Goal: Book appointment/travel/reservation

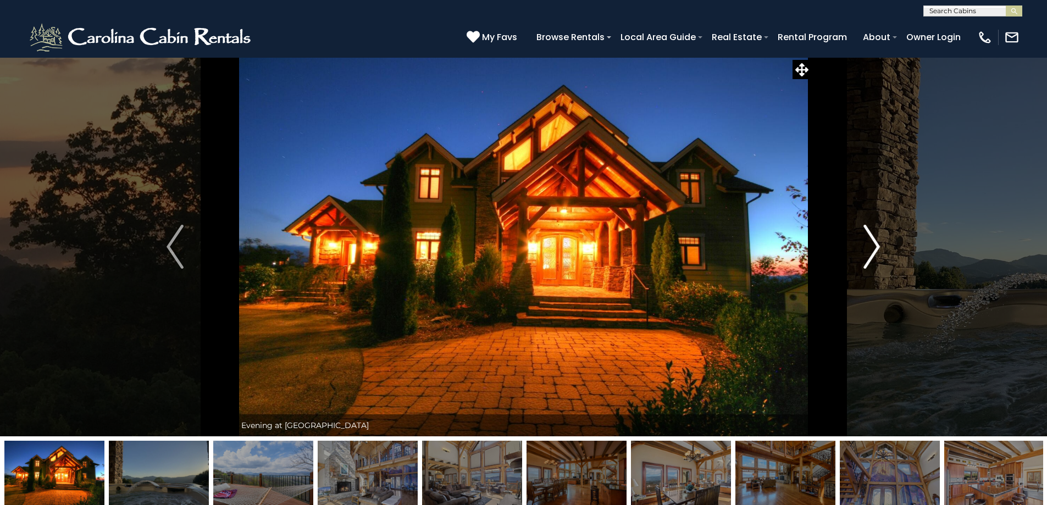
click at [873, 246] on img "Next" at bounding box center [871, 247] width 16 height 44
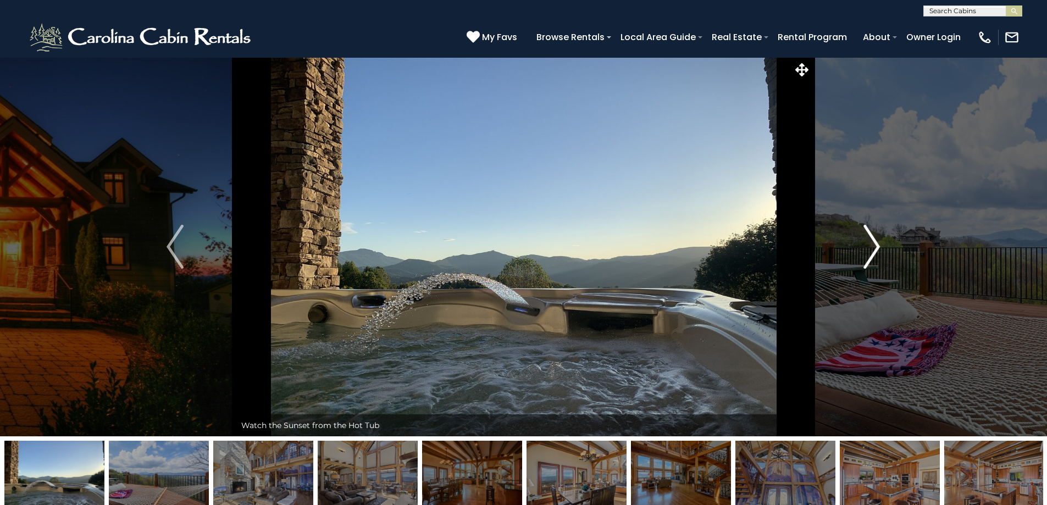
click at [873, 246] on img "Next" at bounding box center [871, 247] width 16 height 44
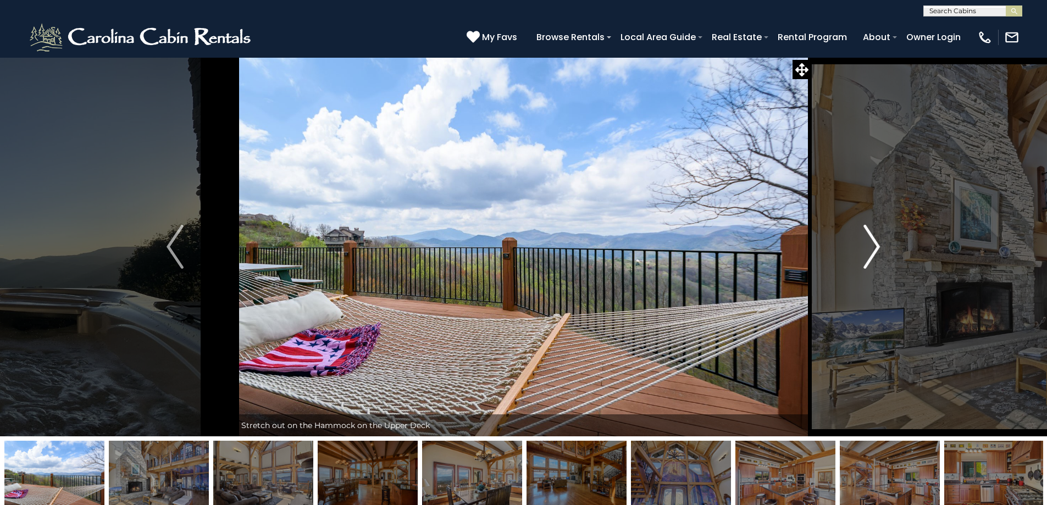
click at [873, 246] on img "Next" at bounding box center [871, 247] width 16 height 44
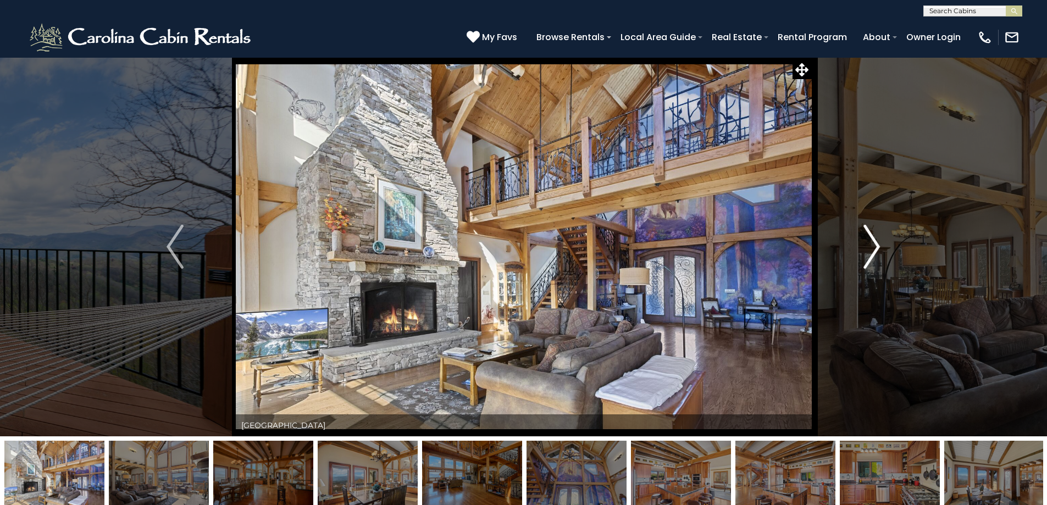
click at [873, 246] on img "Next" at bounding box center [871, 247] width 16 height 44
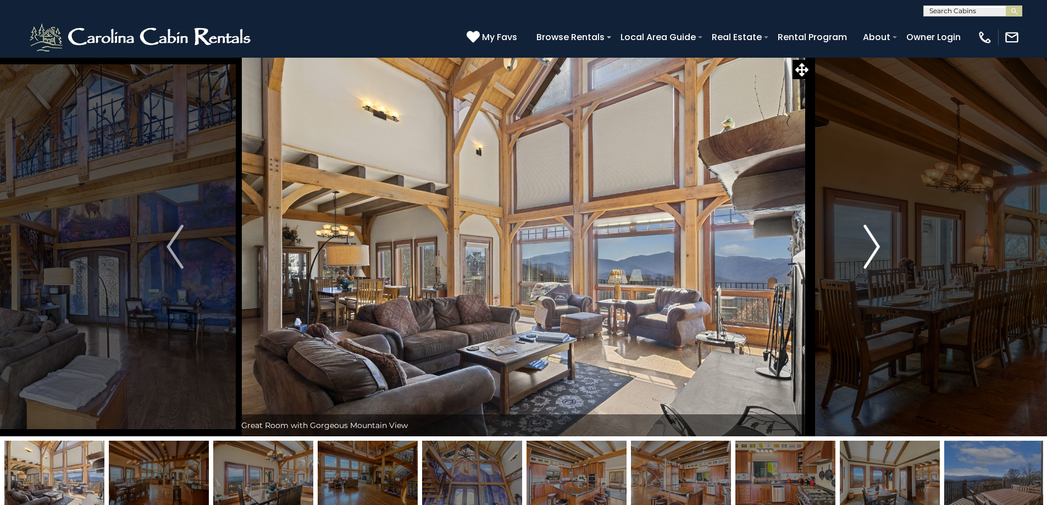
click at [873, 246] on img "Next" at bounding box center [871, 247] width 16 height 44
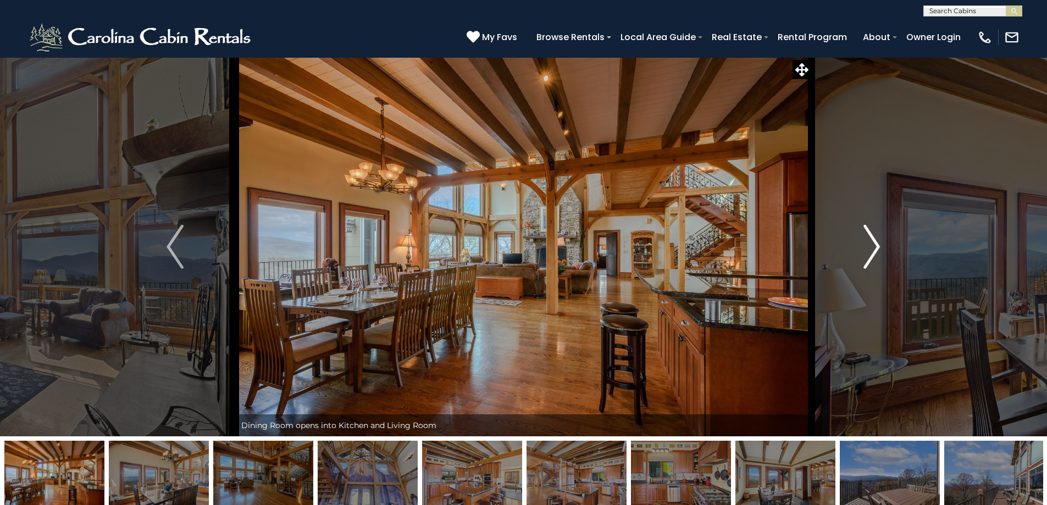
click at [873, 246] on img "Next" at bounding box center [871, 247] width 16 height 44
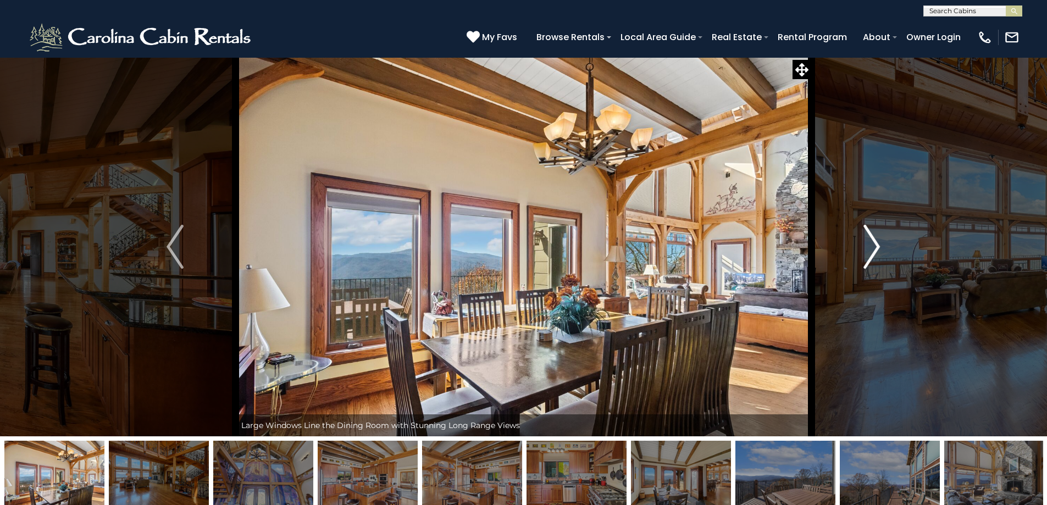
click at [873, 246] on img "Next" at bounding box center [871, 247] width 16 height 44
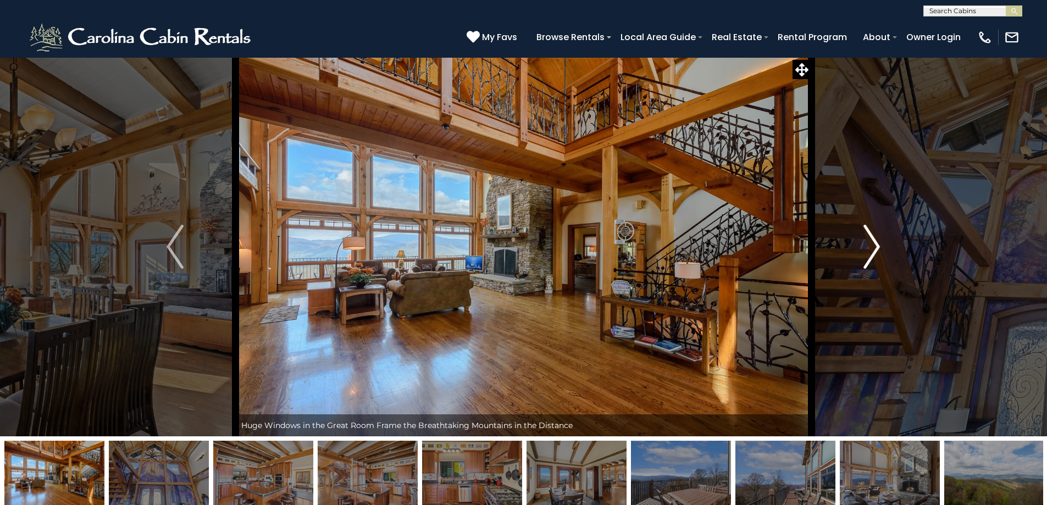
click at [873, 246] on img "Next" at bounding box center [871, 247] width 16 height 44
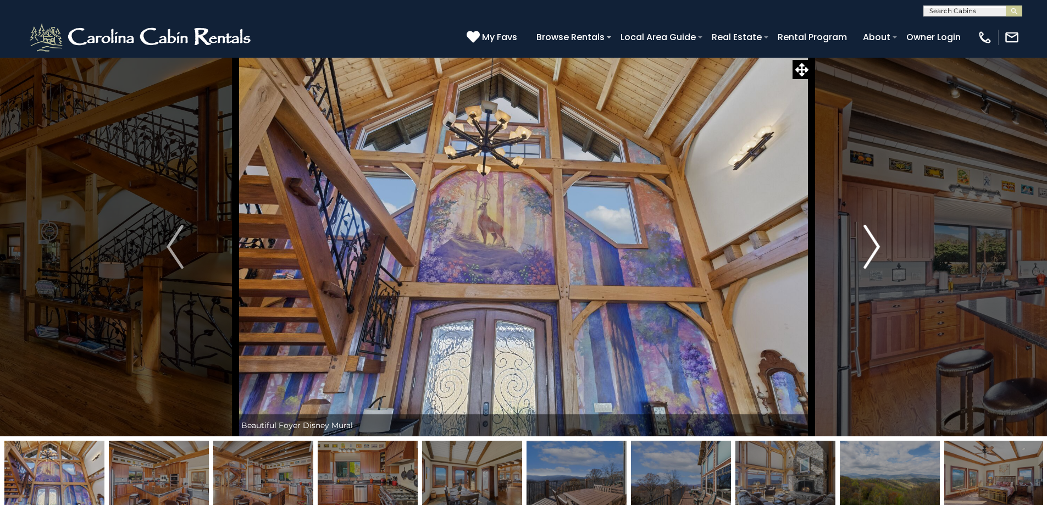
click at [873, 246] on img "Next" at bounding box center [871, 247] width 16 height 44
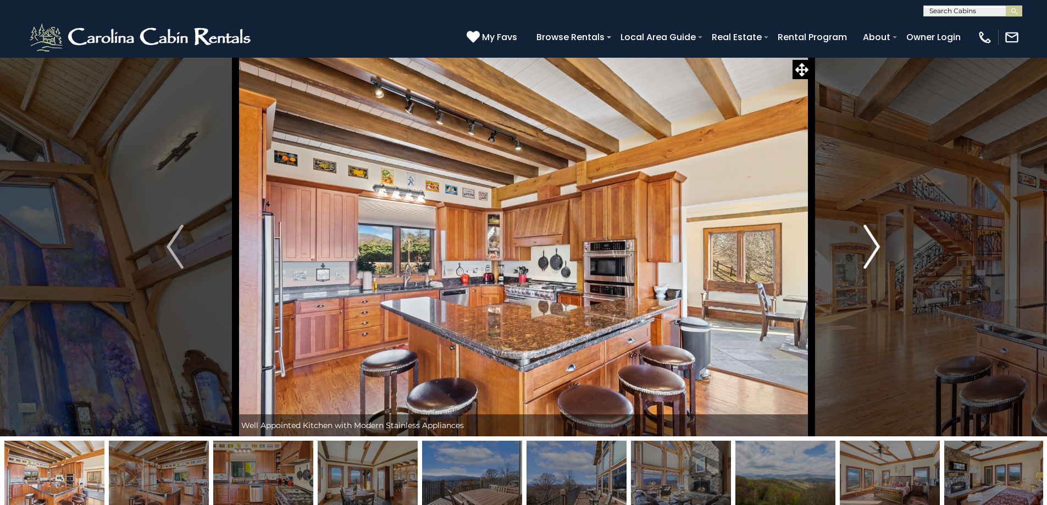
click at [873, 246] on img "Next" at bounding box center [871, 247] width 16 height 44
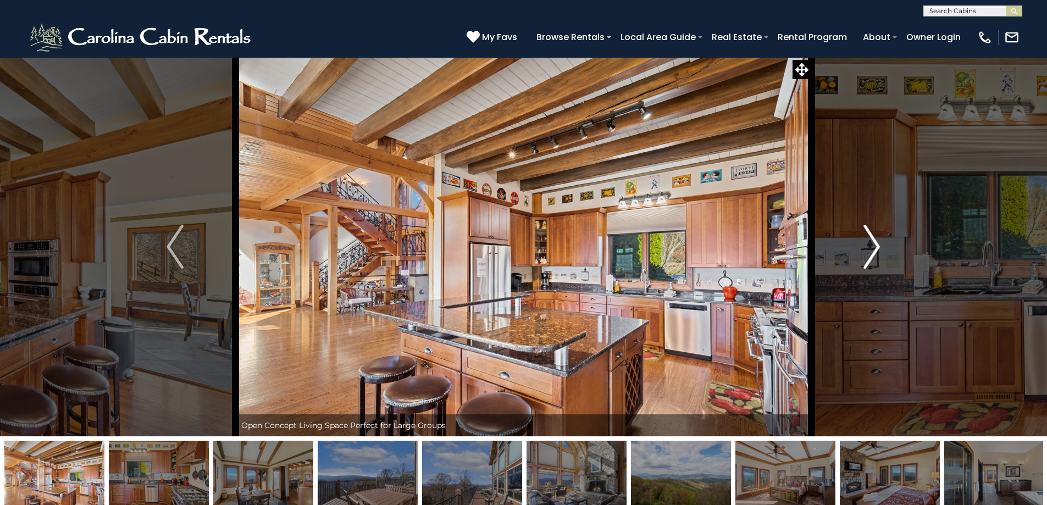
click at [873, 246] on img "Next" at bounding box center [871, 247] width 16 height 44
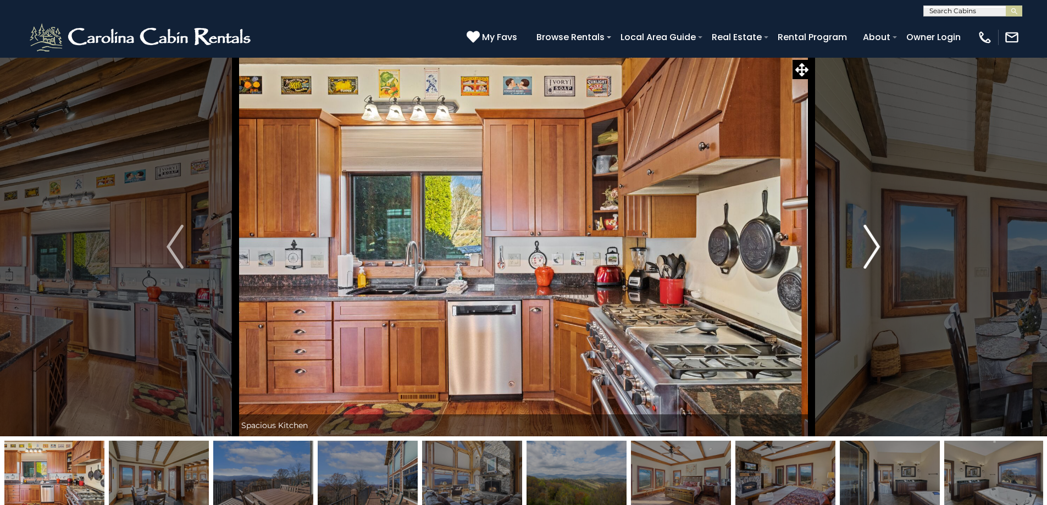
click at [873, 246] on img "Next" at bounding box center [871, 247] width 16 height 44
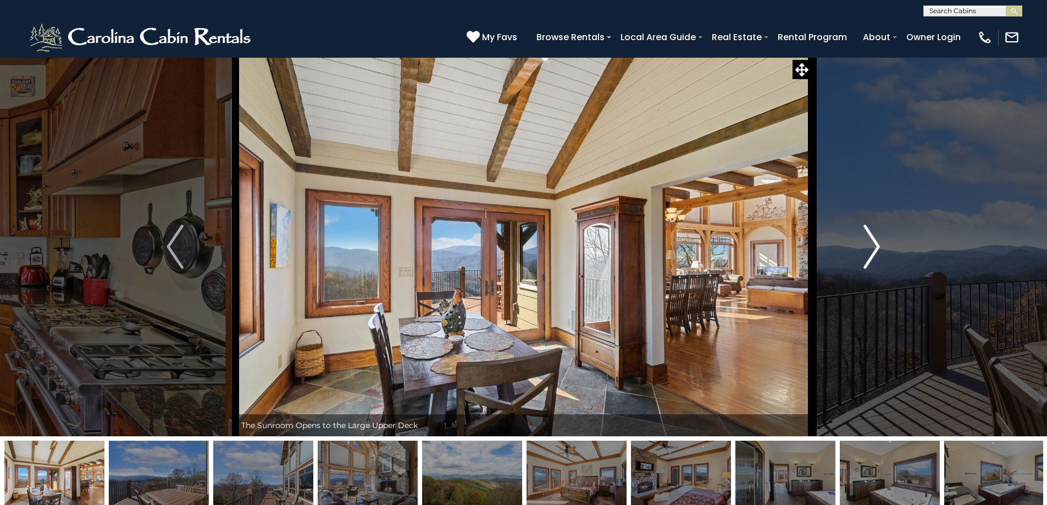
click at [873, 246] on img "Next" at bounding box center [871, 247] width 16 height 44
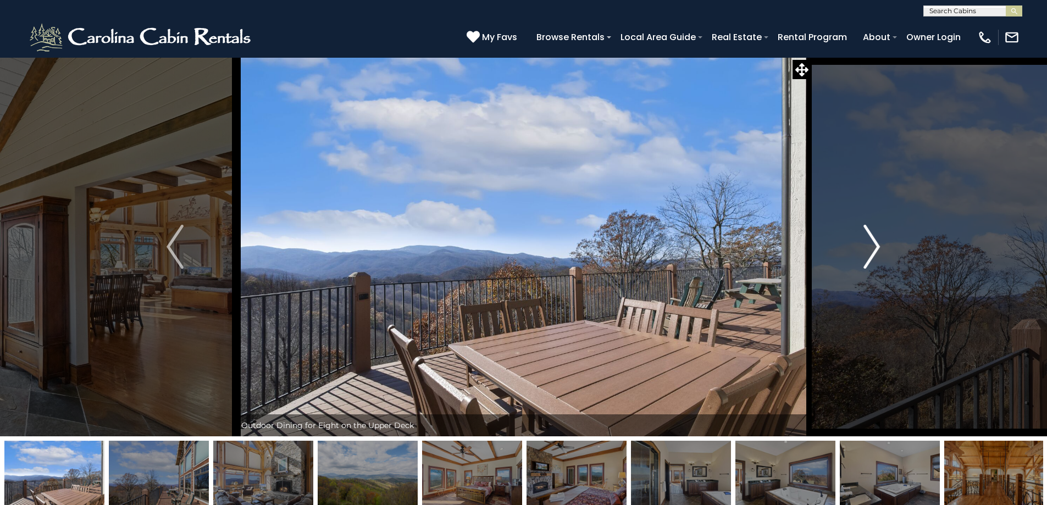
click at [873, 246] on img "Next" at bounding box center [871, 247] width 16 height 44
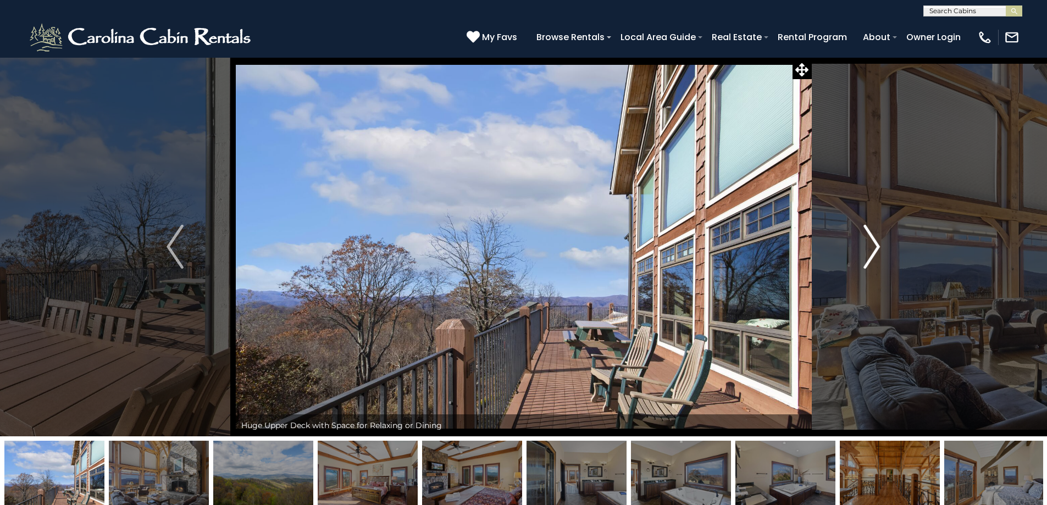
click at [873, 246] on img "Next" at bounding box center [871, 247] width 16 height 44
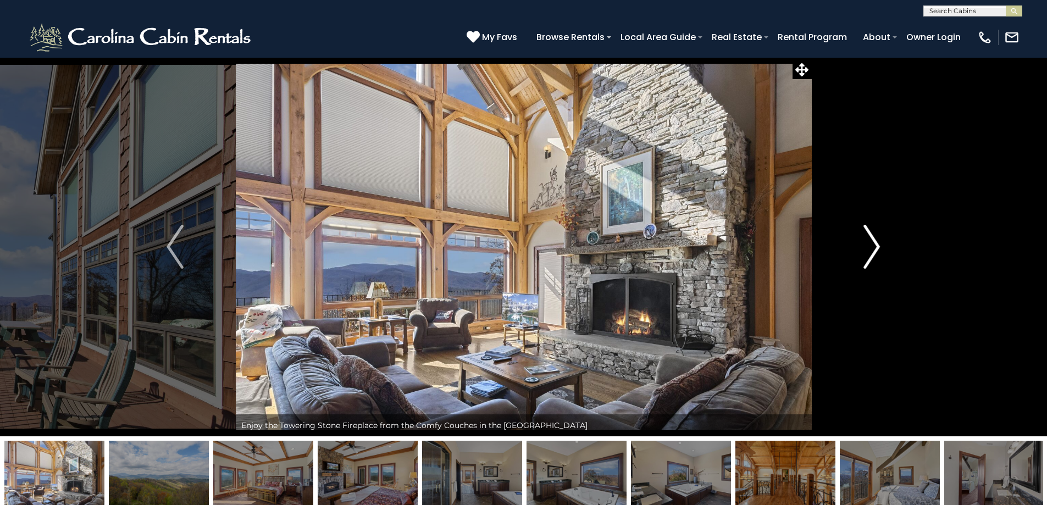
click at [873, 246] on img "Next" at bounding box center [871, 247] width 16 height 44
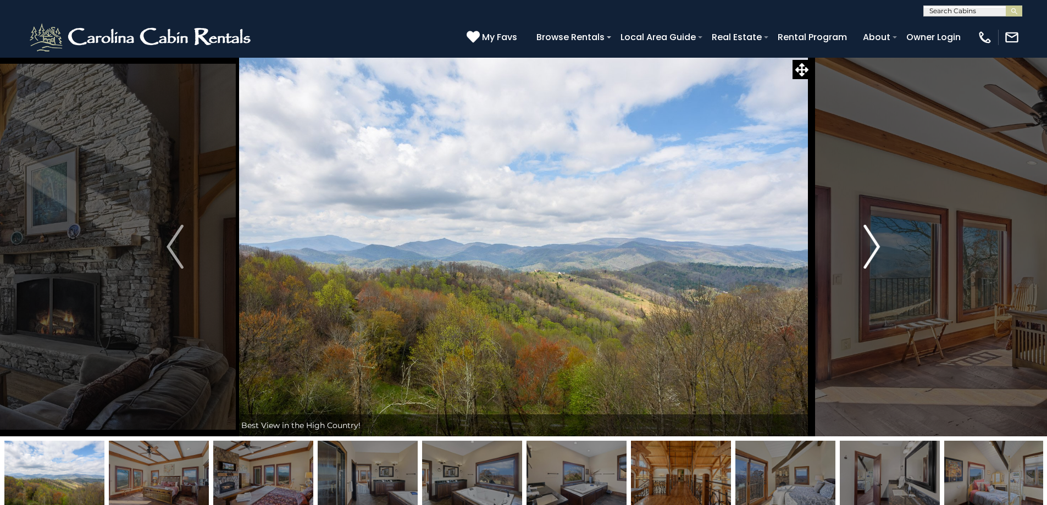
click at [873, 246] on img "Next" at bounding box center [871, 247] width 16 height 44
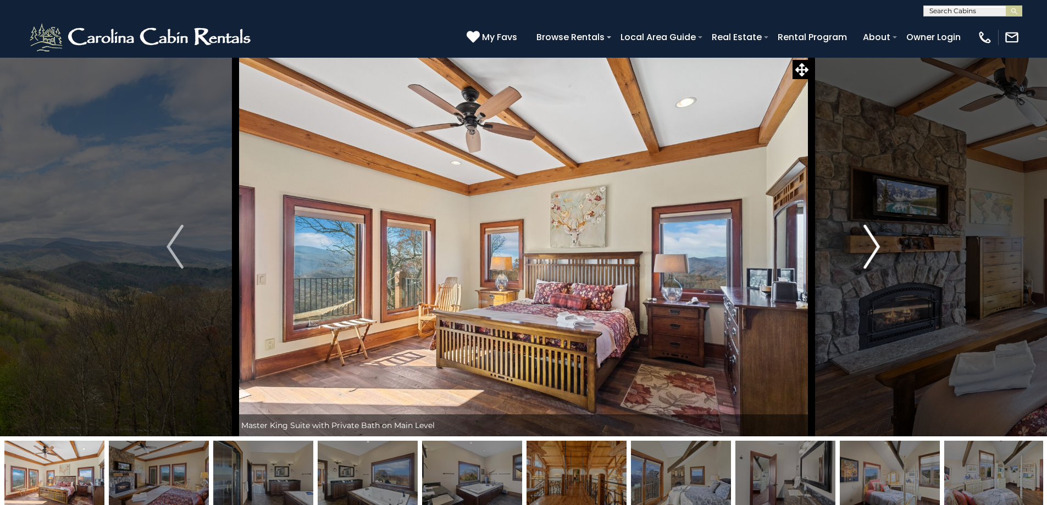
click at [873, 246] on img "Next" at bounding box center [871, 247] width 16 height 44
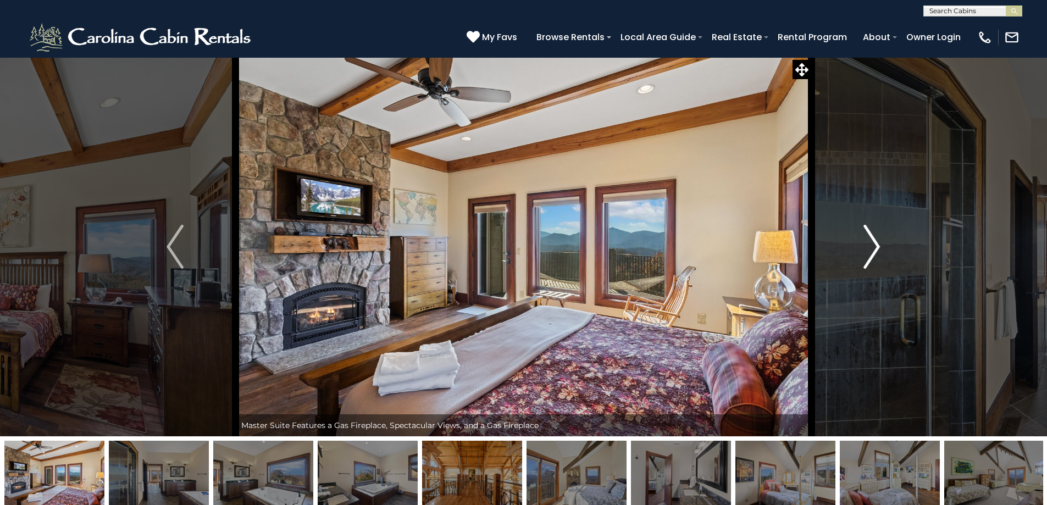
click at [873, 246] on img "Next" at bounding box center [871, 247] width 16 height 44
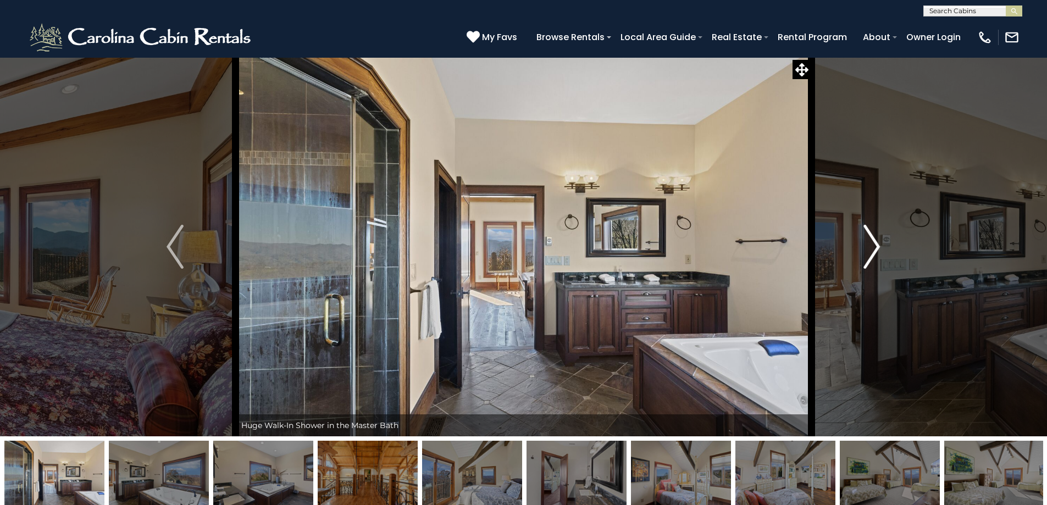
click at [873, 246] on img "Next" at bounding box center [871, 247] width 16 height 44
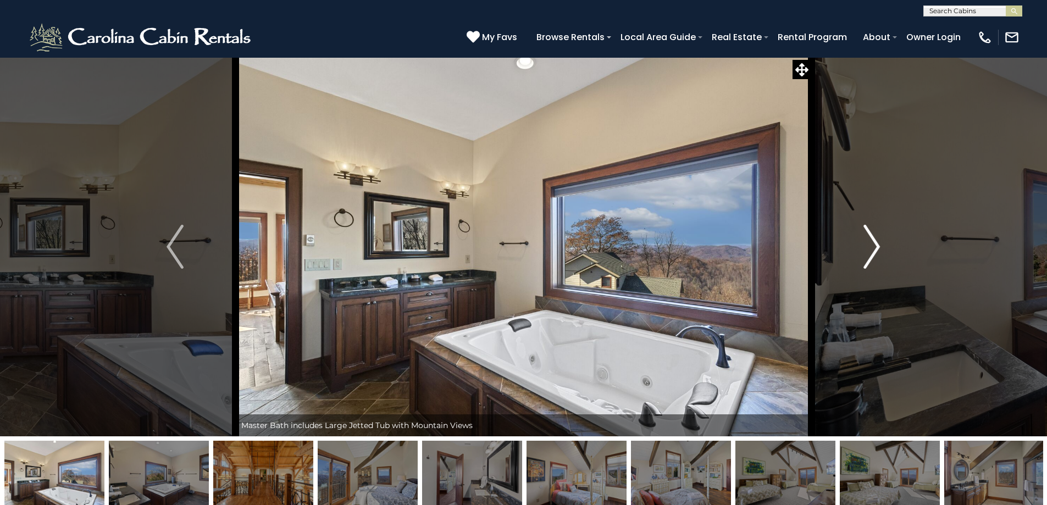
click at [873, 246] on img "Next" at bounding box center [871, 247] width 16 height 44
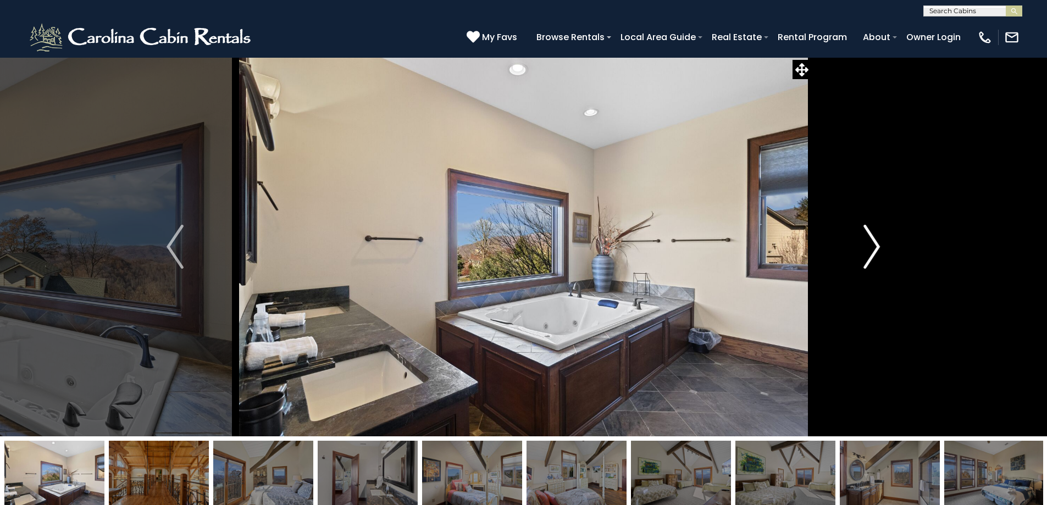
click at [873, 246] on img "Next" at bounding box center [871, 247] width 16 height 44
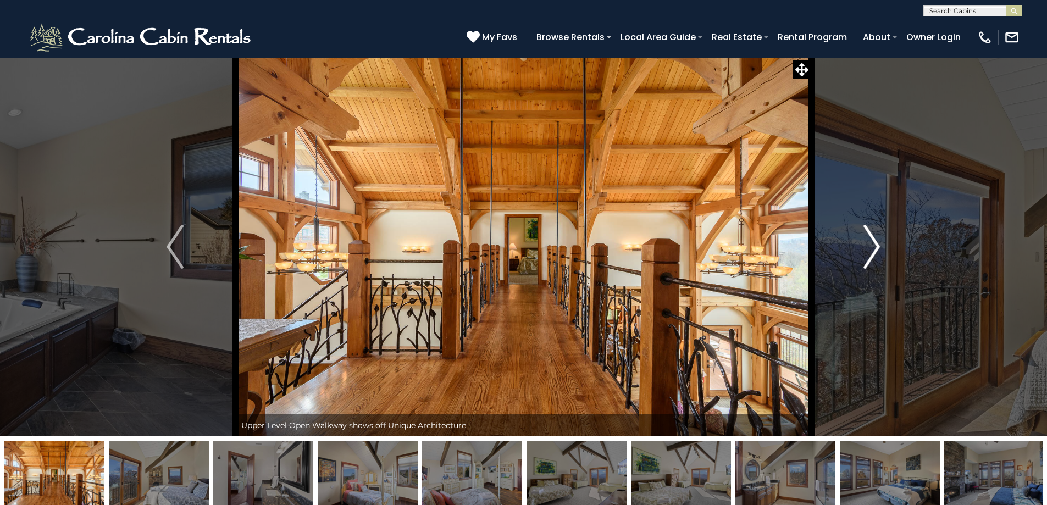
click at [873, 246] on img "Next" at bounding box center [871, 247] width 16 height 44
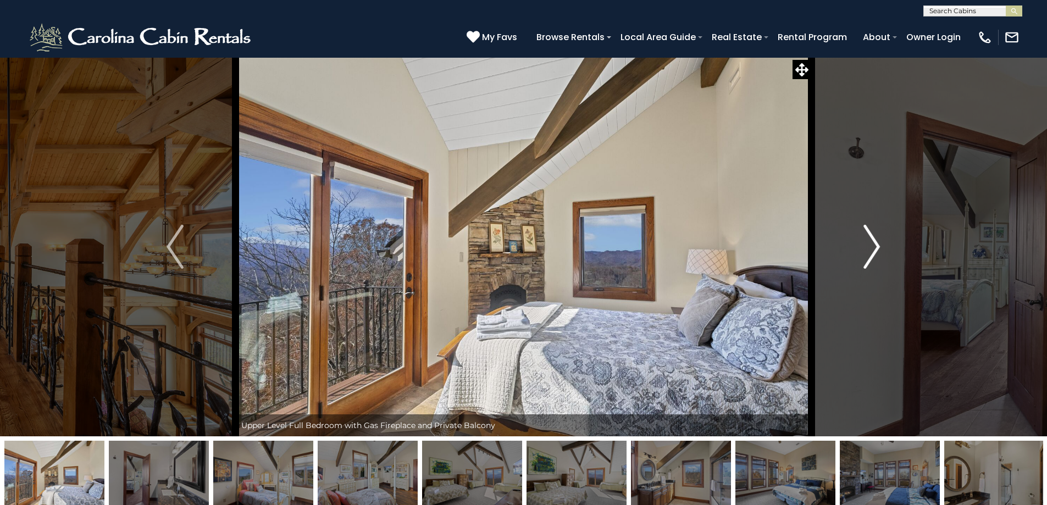
click at [873, 246] on img "Next" at bounding box center [871, 247] width 16 height 44
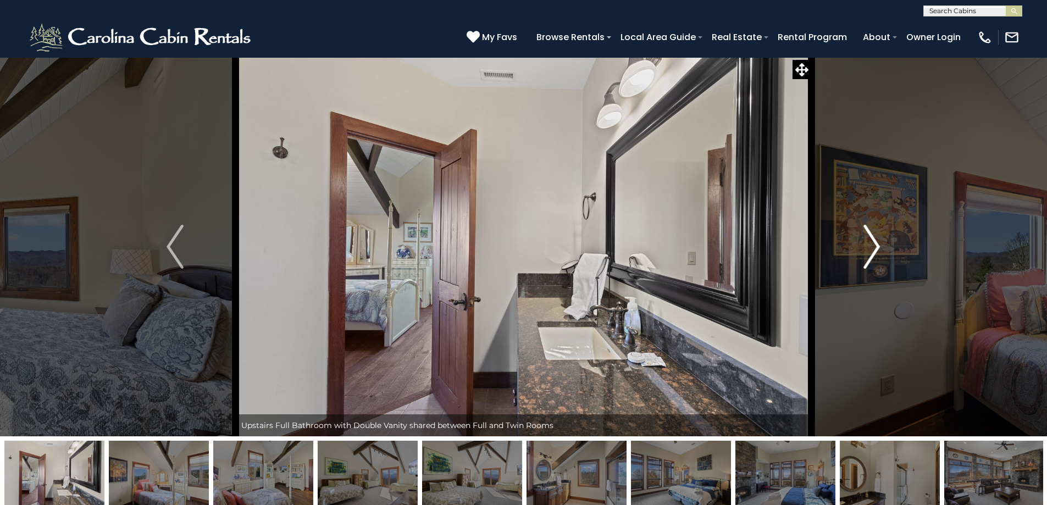
click at [873, 246] on img "Next" at bounding box center [871, 247] width 16 height 44
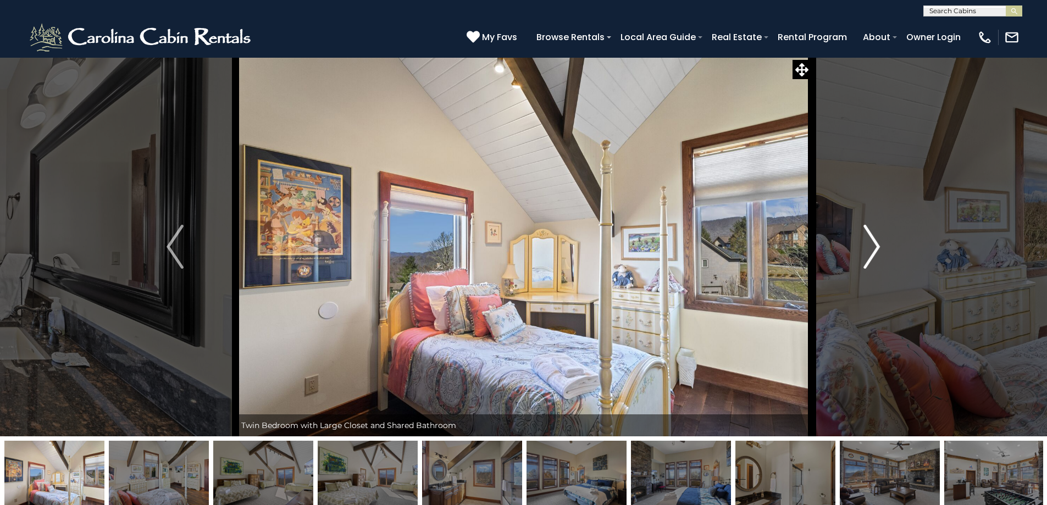
click at [873, 246] on img "Next" at bounding box center [871, 247] width 16 height 44
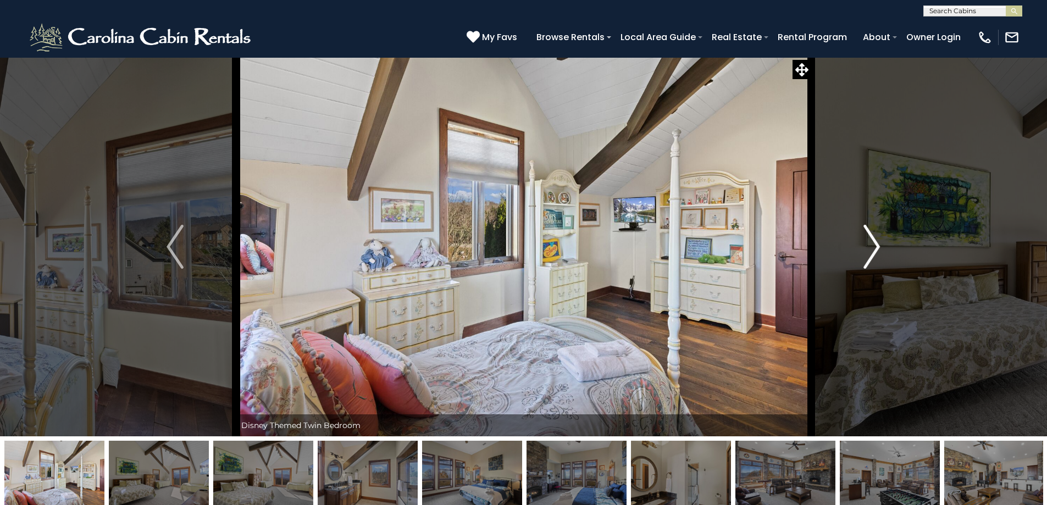
click at [873, 246] on img "Next" at bounding box center [871, 247] width 16 height 44
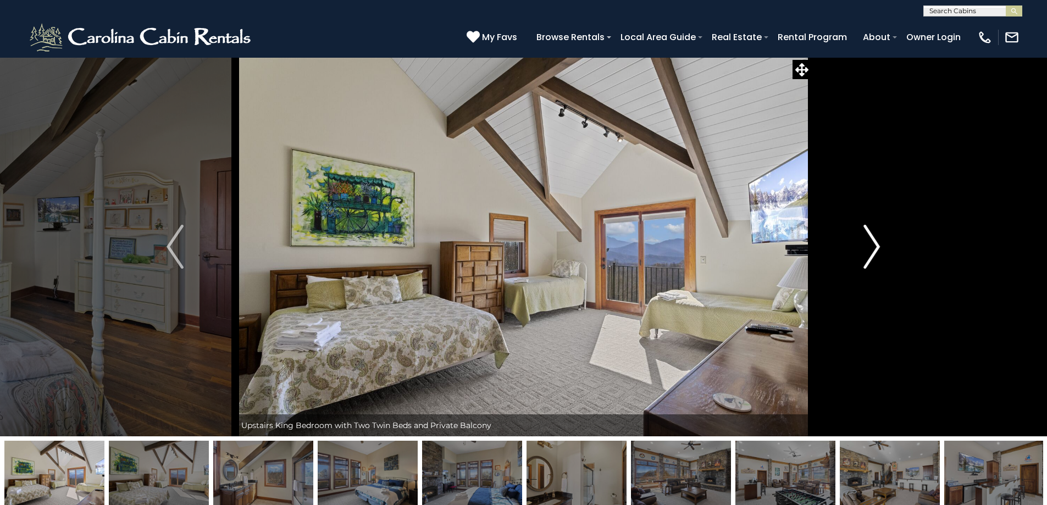
click at [873, 246] on img "Next" at bounding box center [871, 247] width 16 height 44
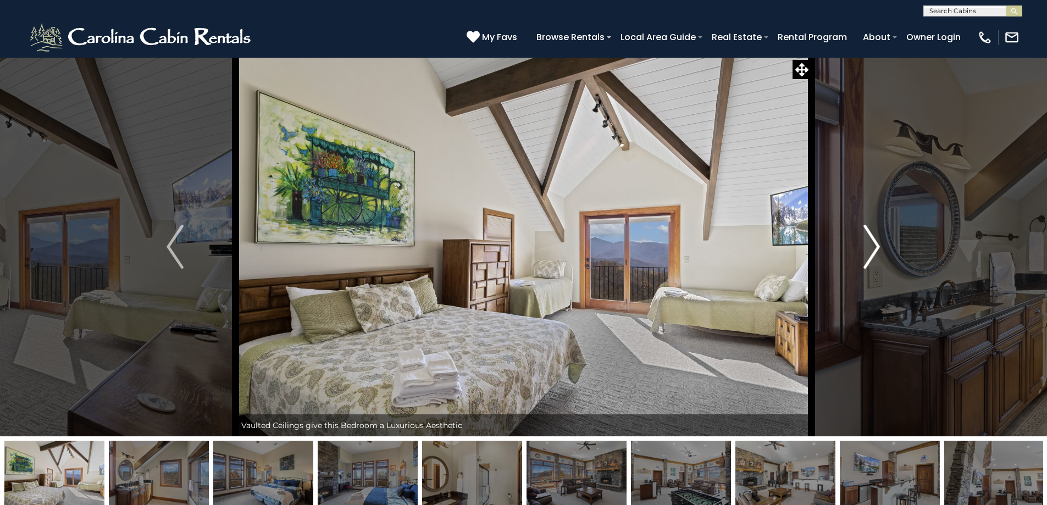
click at [873, 246] on img "Next" at bounding box center [871, 247] width 16 height 44
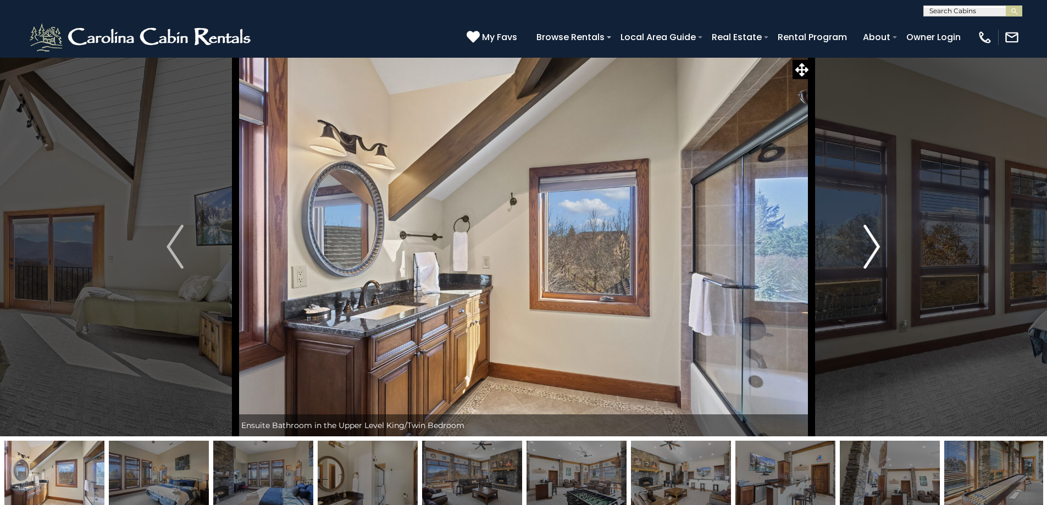
click at [873, 246] on img "Next" at bounding box center [871, 247] width 16 height 44
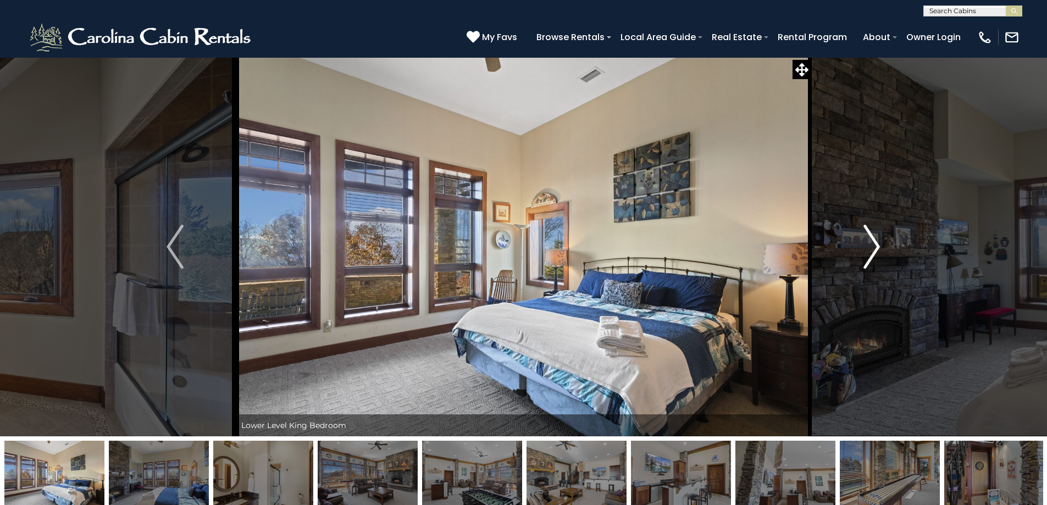
click at [873, 246] on img "Next" at bounding box center [871, 247] width 16 height 44
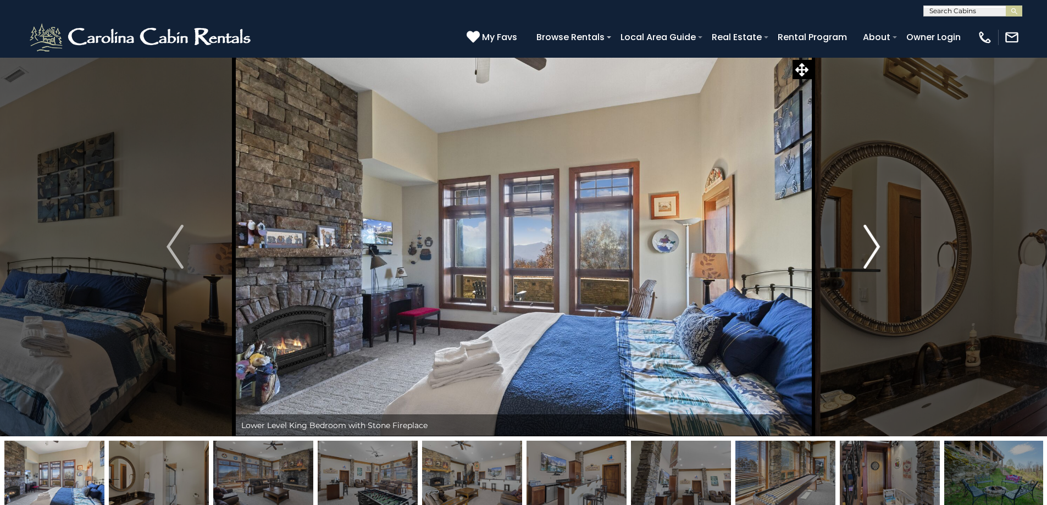
click at [873, 246] on img "Next" at bounding box center [871, 247] width 16 height 44
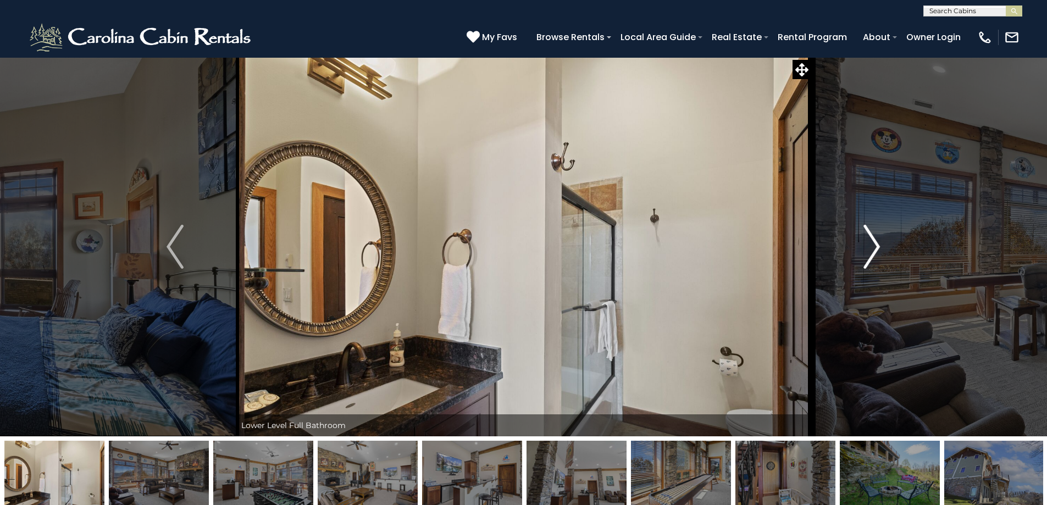
click at [873, 246] on img "Next" at bounding box center [871, 247] width 16 height 44
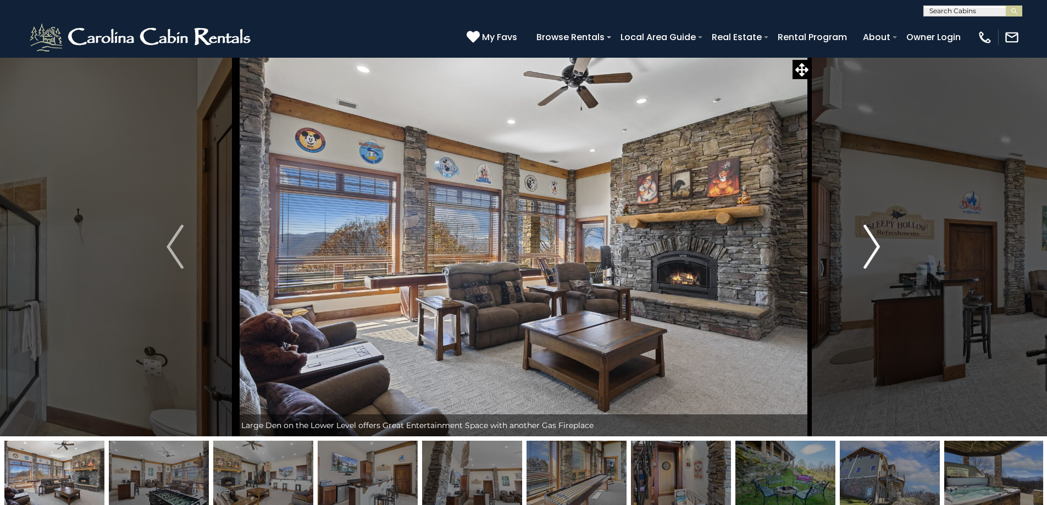
click at [873, 246] on img "Next" at bounding box center [871, 247] width 16 height 44
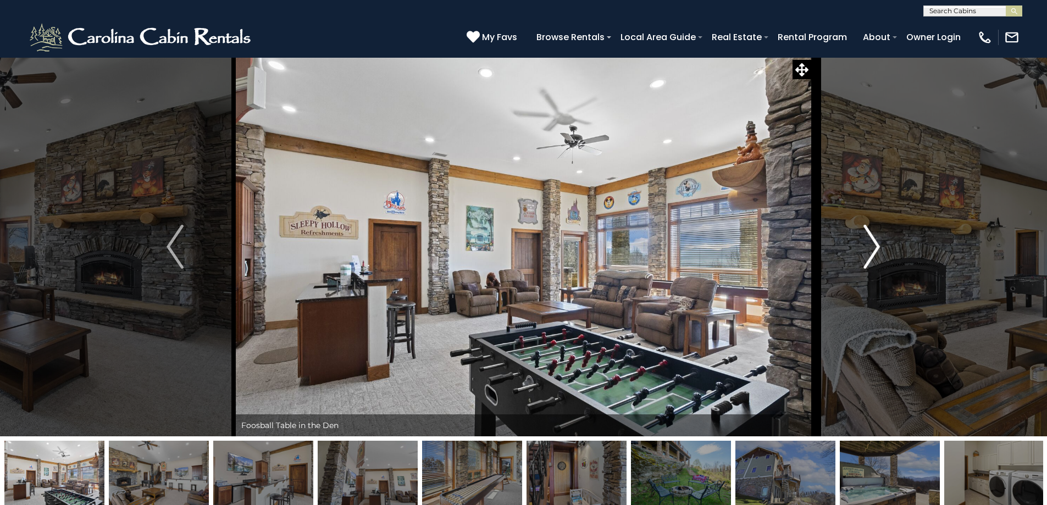
click at [873, 246] on img "Next" at bounding box center [871, 247] width 16 height 44
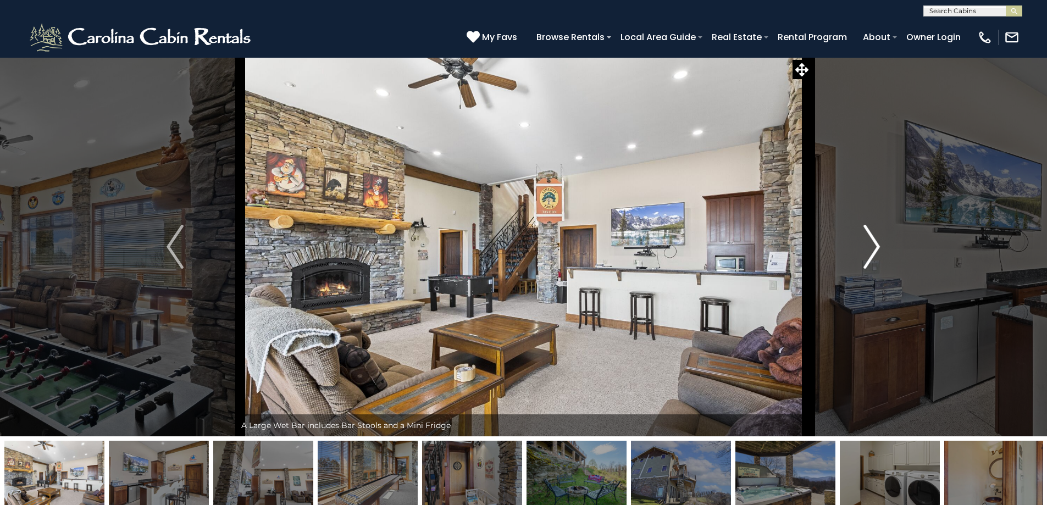
click at [873, 246] on img "Next" at bounding box center [871, 247] width 16 height 44
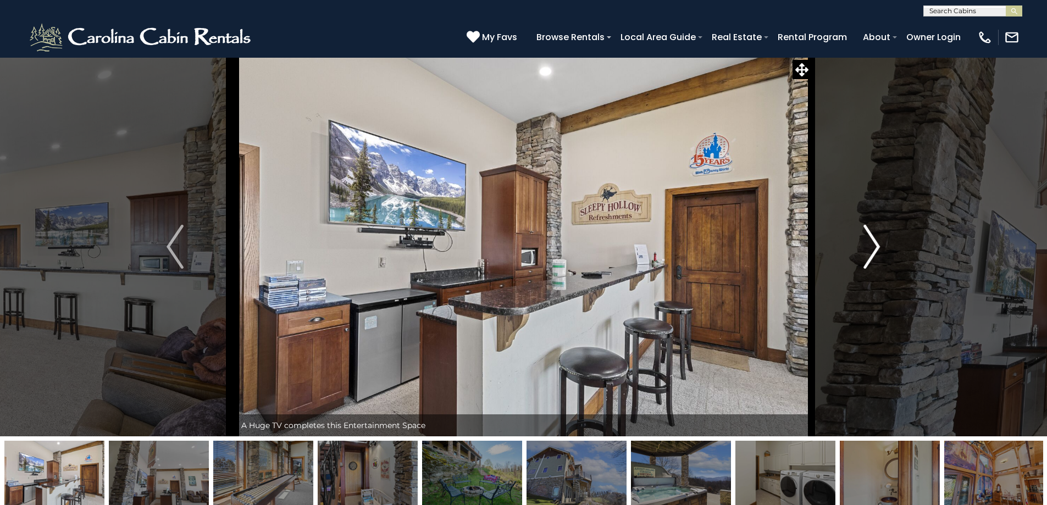
click at [873, 246] on img "Next" at bounding box center [871, 247] width 16 height 44
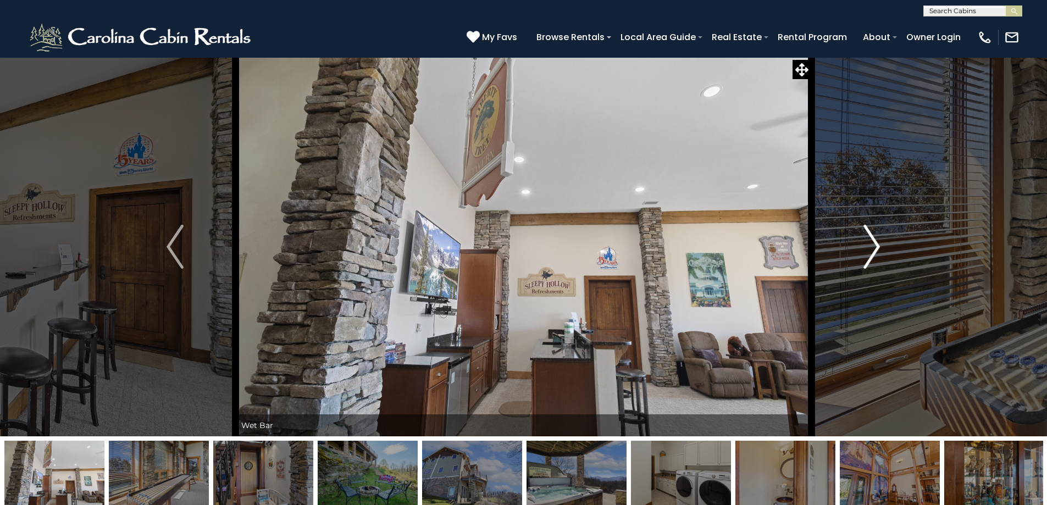
click at [873, 246] on img "Next" at bounding box center [871, 247] width 16 height 44
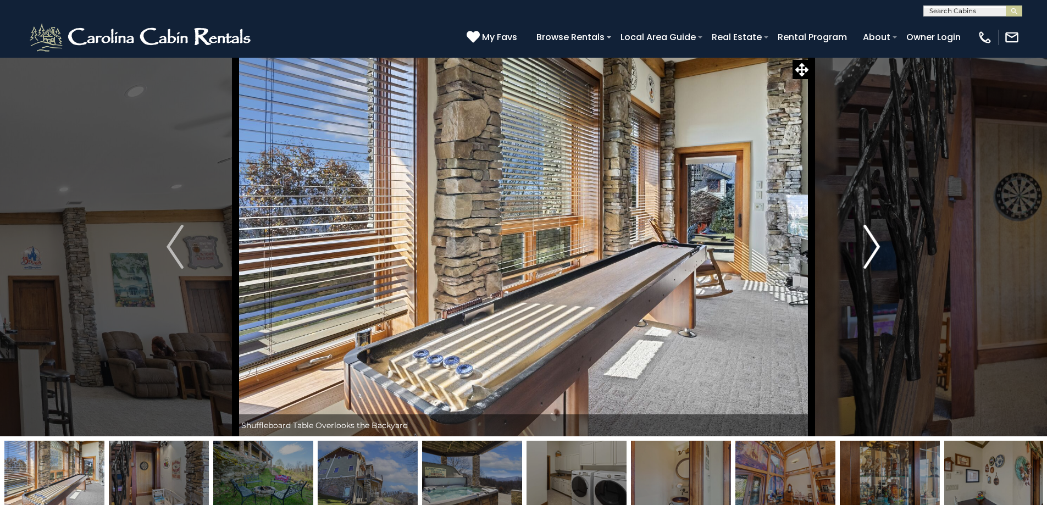
click at [873, 246] on img "Next" at bounding box center [871, 247] width 16 height 44
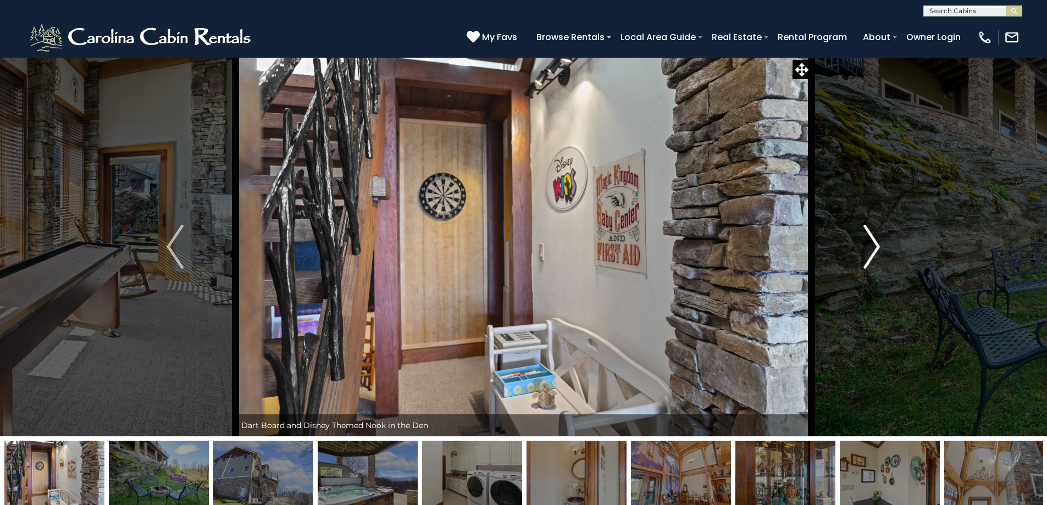
click at [873, 246] on img "Next" at bounding box center [871, 247] width 16 height 44
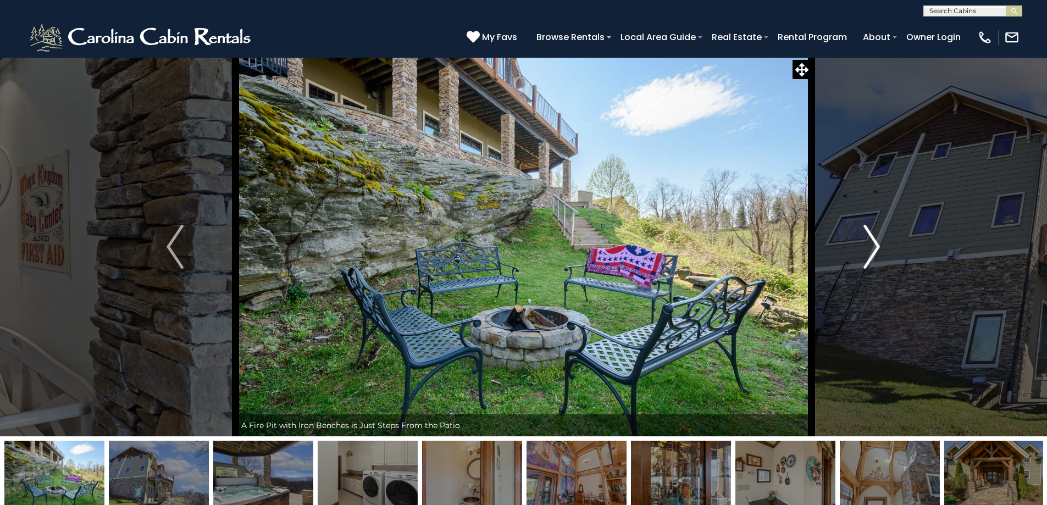
click at [873, 246] on img "Next" at bounding box center [871, 247] width 16 height 44
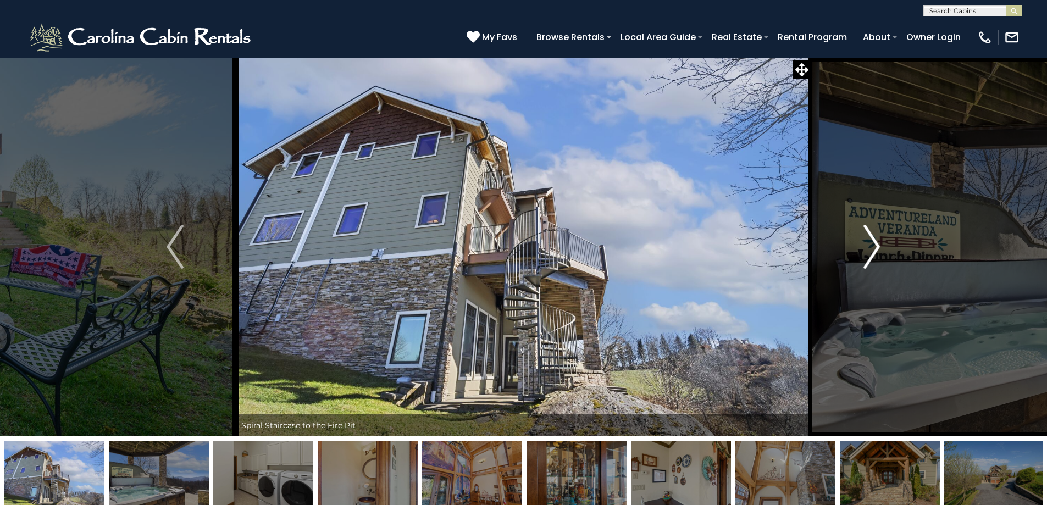
click at [873, 246] on img "Next" at bounding box center [871, 247] width 16 height 44
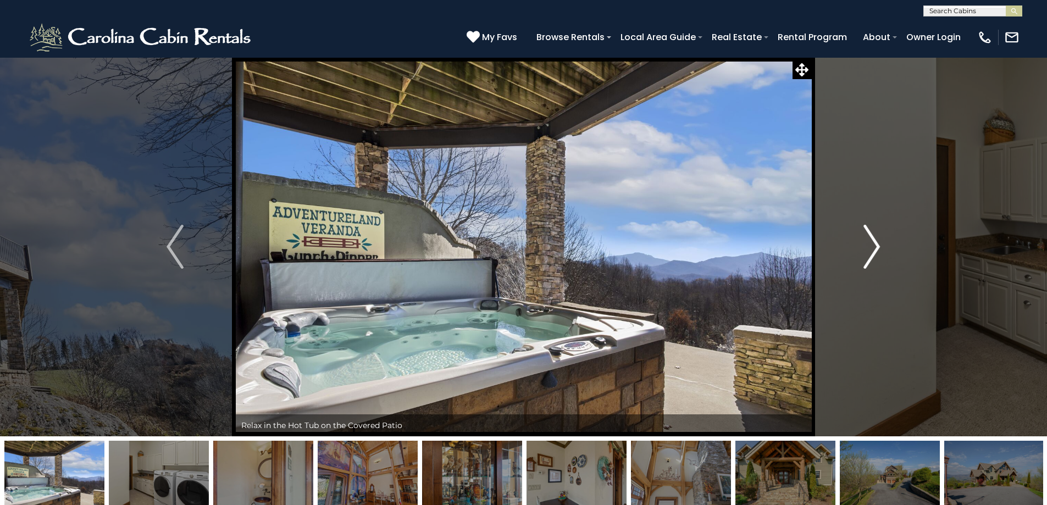
click at [873, 246] on img "Next" at bounding box center [871, 247] width 16 height 44
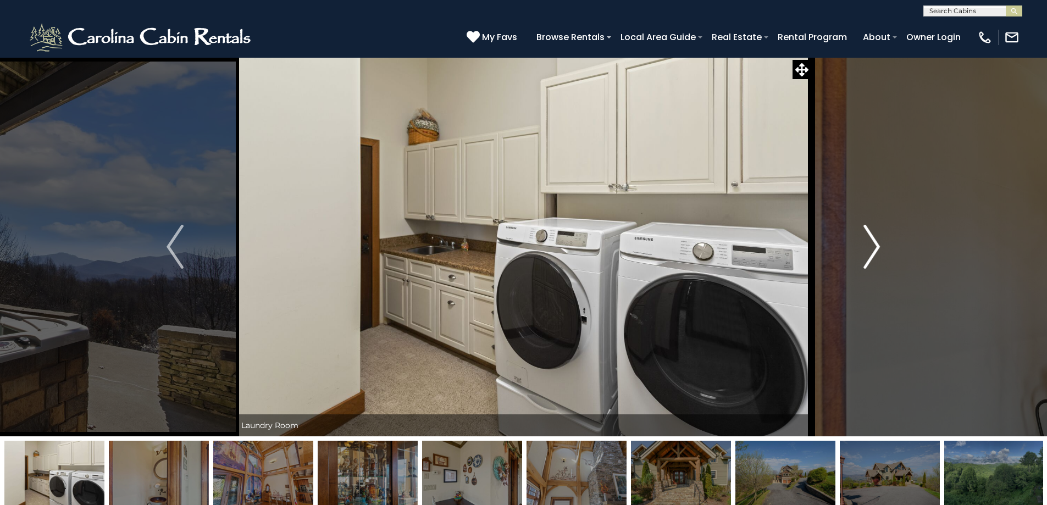
click at [873, 246] on img "Next" at bounding box center [871, 247] width 16 height 44
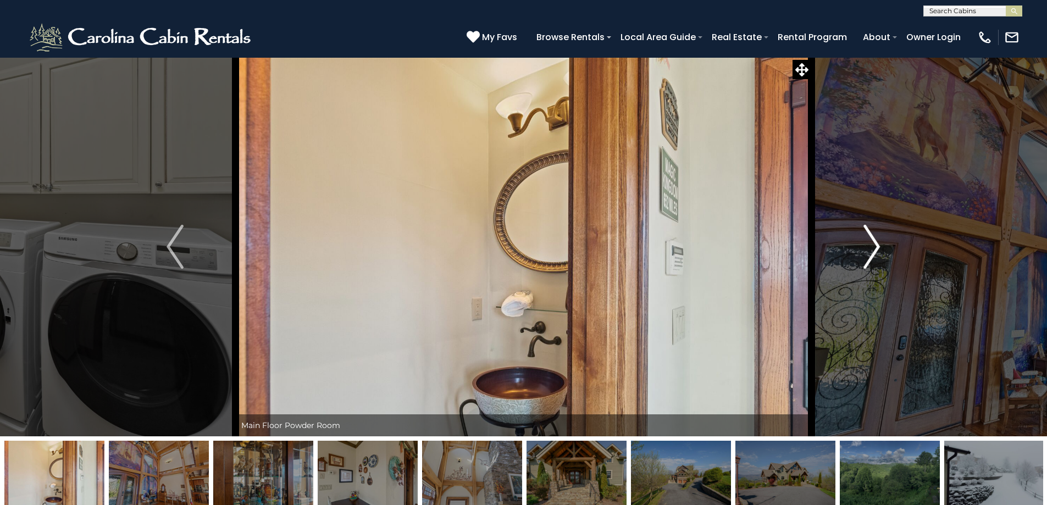
click at [873, 246] on img "Next" at bounding box center [871, 247] width 16 height 44
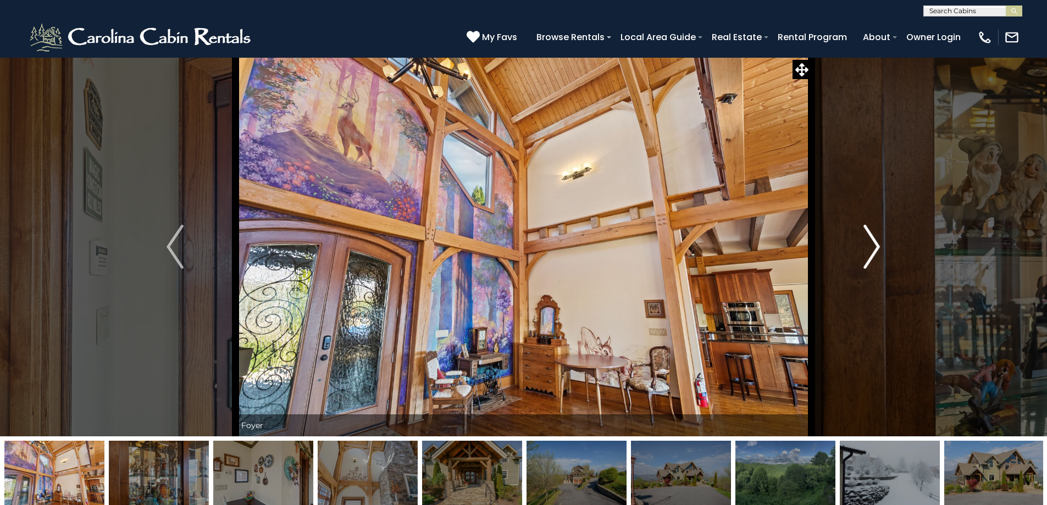
click at [873, 246] on img "Next" at bounding box center [871, 247] width 16 height 44
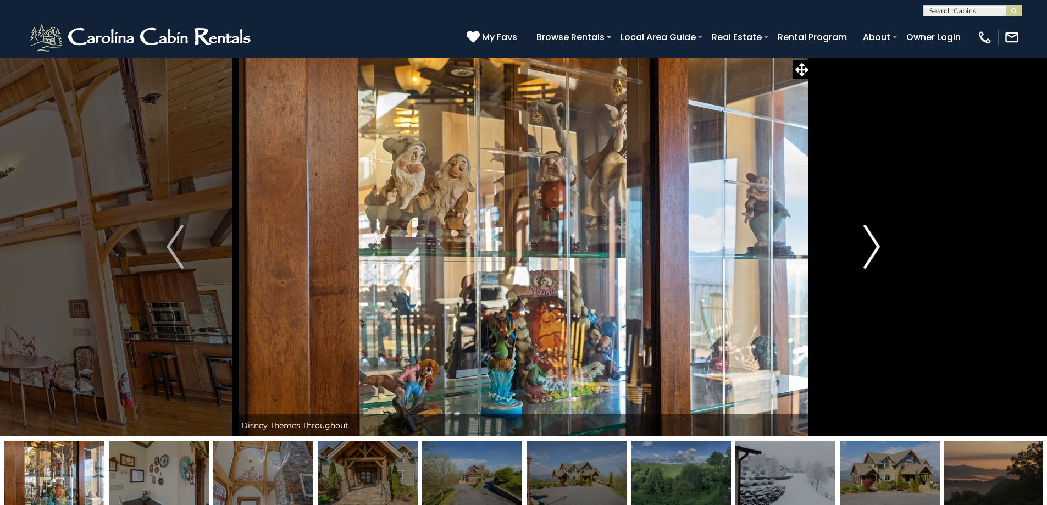
click at [873, 246] on img "Next" at bounding box center [871, 247] width 16 height 44
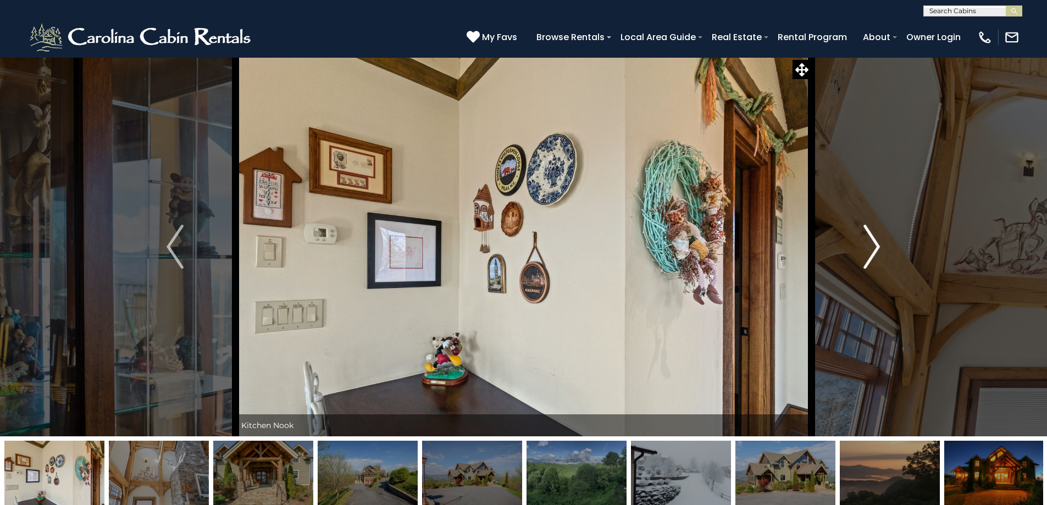
click at [873, 246] on img "Next" at bounding box center [871, 247] width 16 height 44
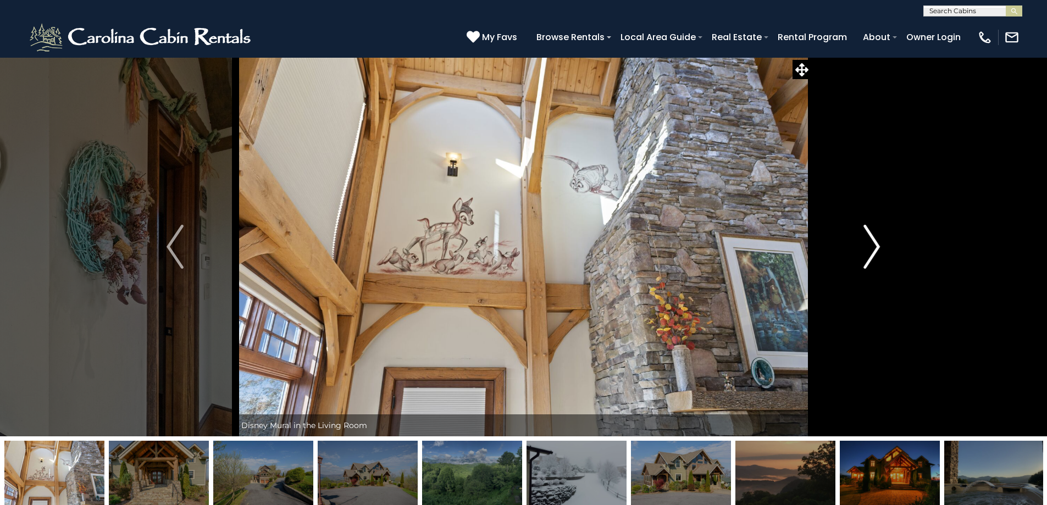
click at [873, 246] on img "Next" at bounding box center [871, 247] width 16 height 44
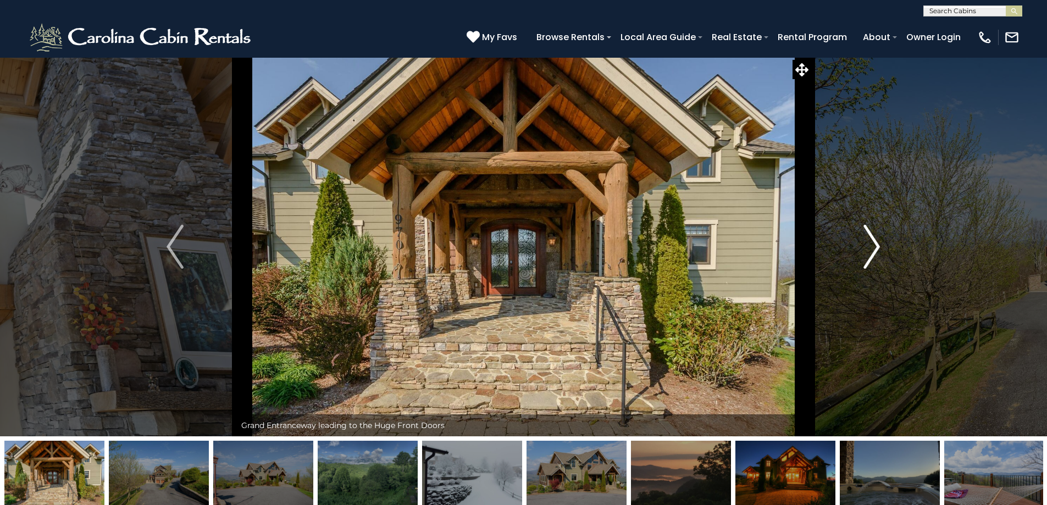
click at [873, 246] on img "Next" at bounding box center [871, 247] width 16 height 44
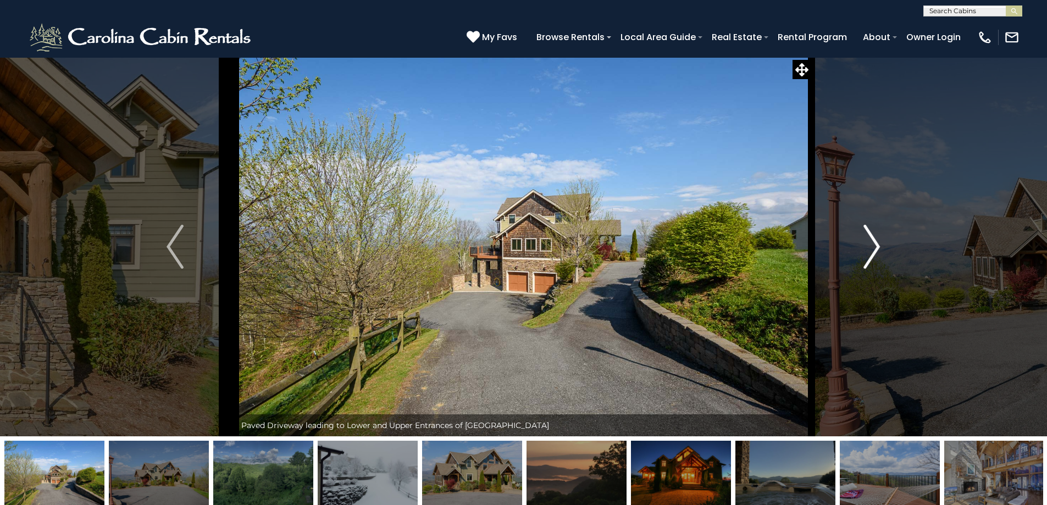
click at [873, 246] on img "Next" at bounding box center [871, 247] width 16 height 44
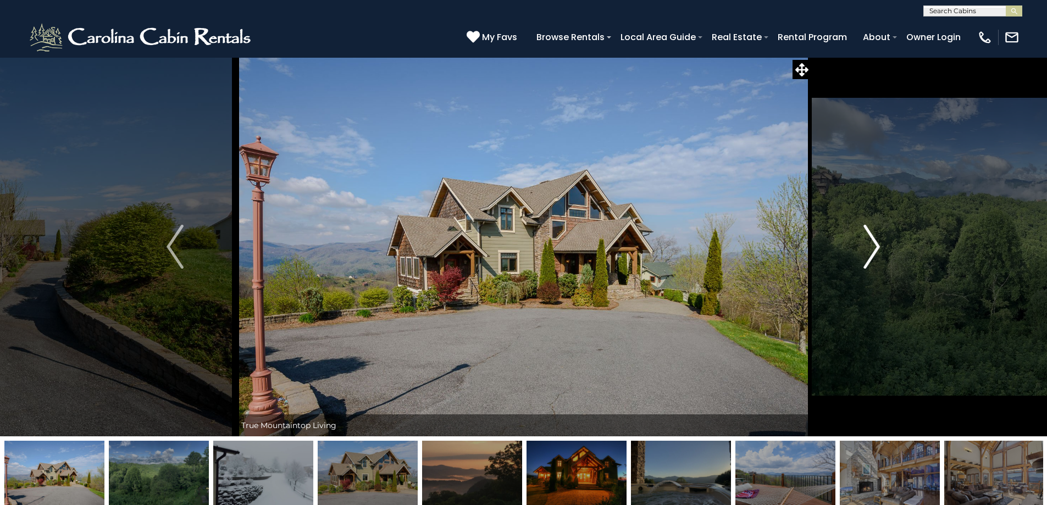
click at [873, 246] on img "Next" at bounding box center [871, 247] width 16 height 44
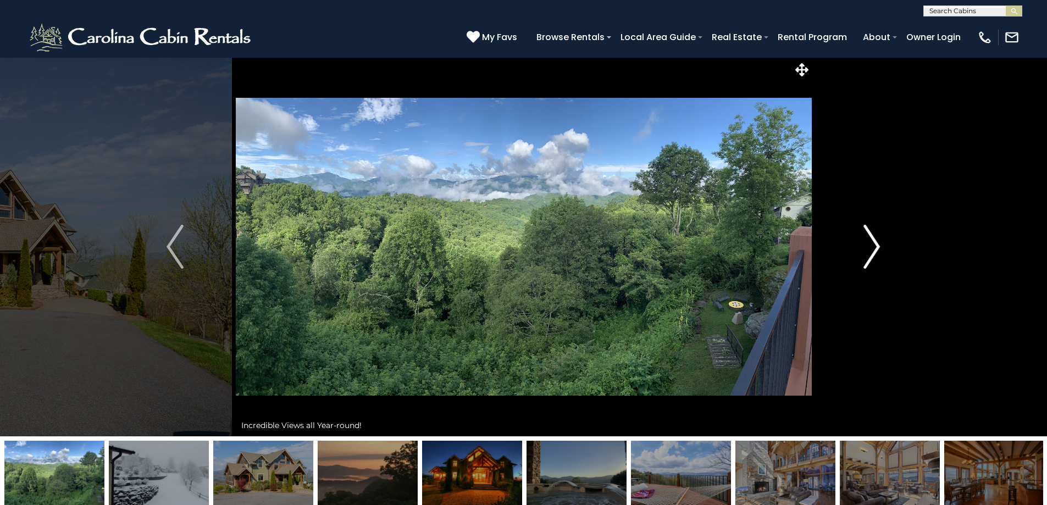
click at [873, 246] on img "Next" at bounding box center [871, 247] width 16 height 44
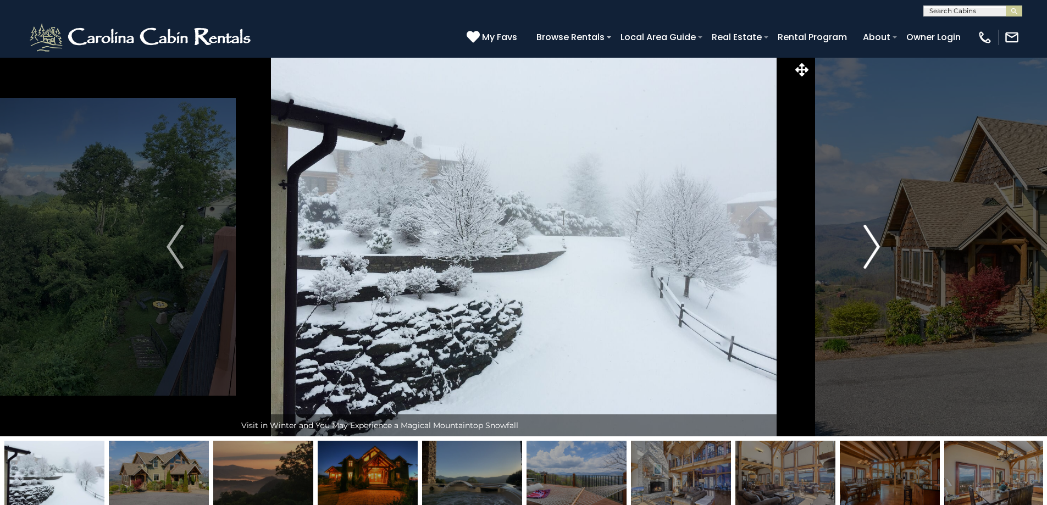
click at [873, 246] on img "Next" at bounding box center [871, 247] width 16 height 44
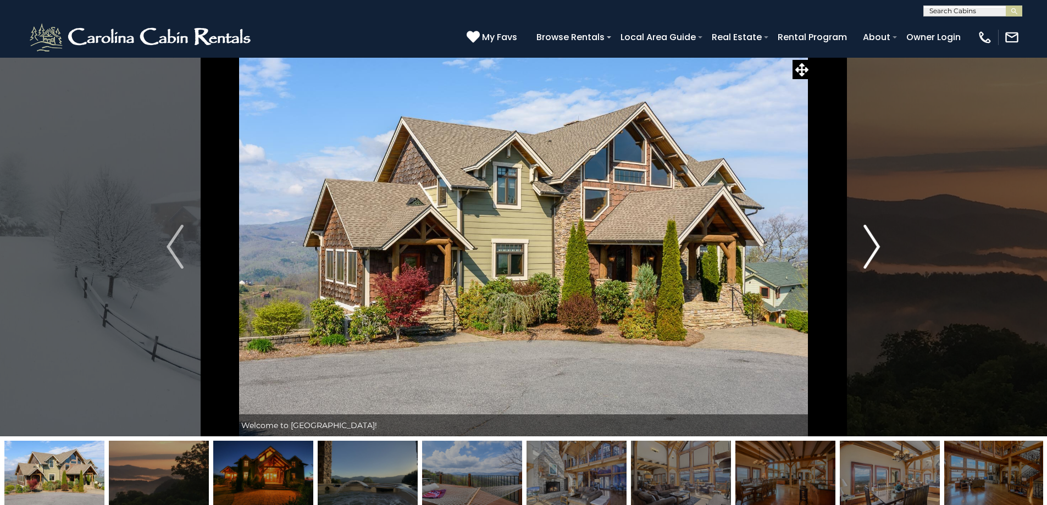
click at [873, 246] on img "Next" at bounding box center [871, 247] width 16 height 44
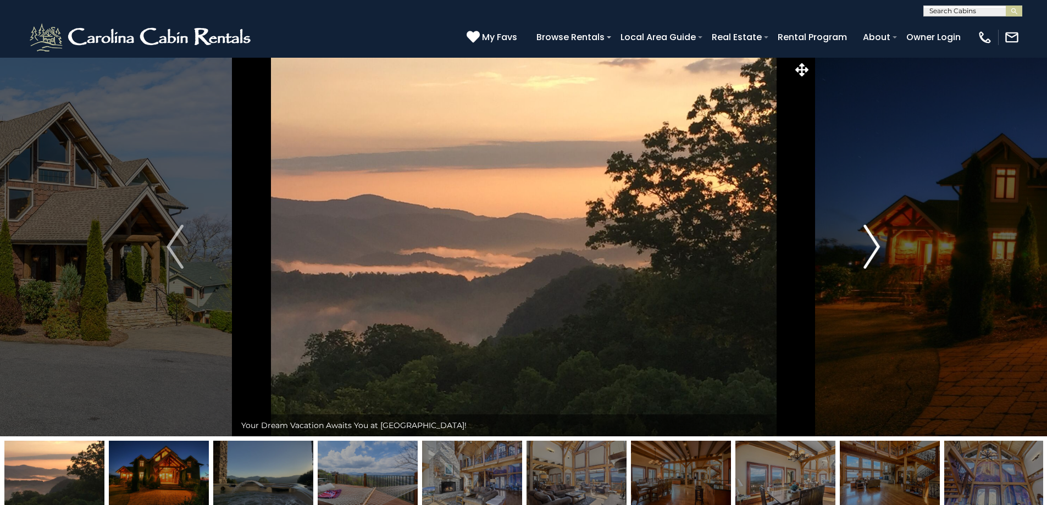
click at [873, 246] on img "Next" at bounding box center [871, 247] width 16 height 44
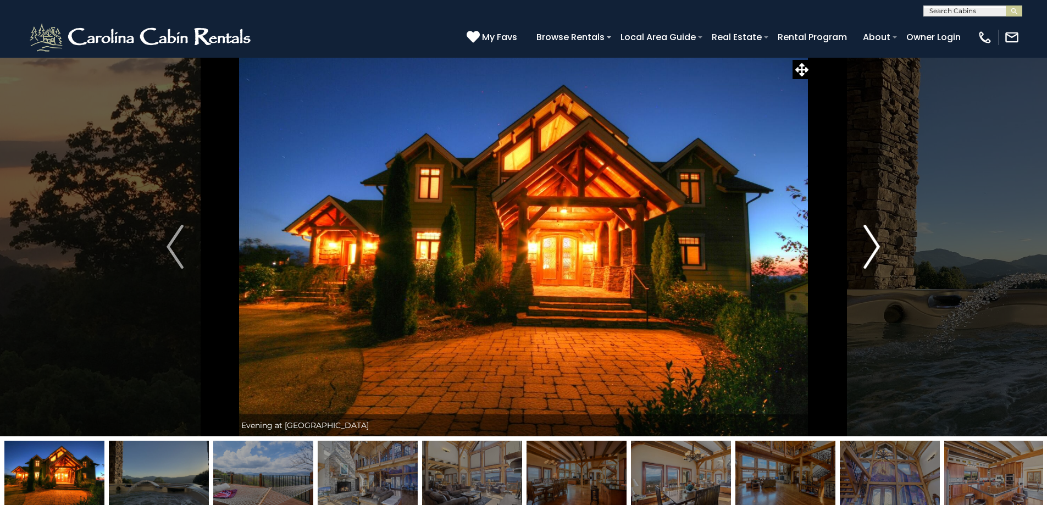
click at [873, 246] on img "Next" at bounding box center [871, 247] width 16 height 44
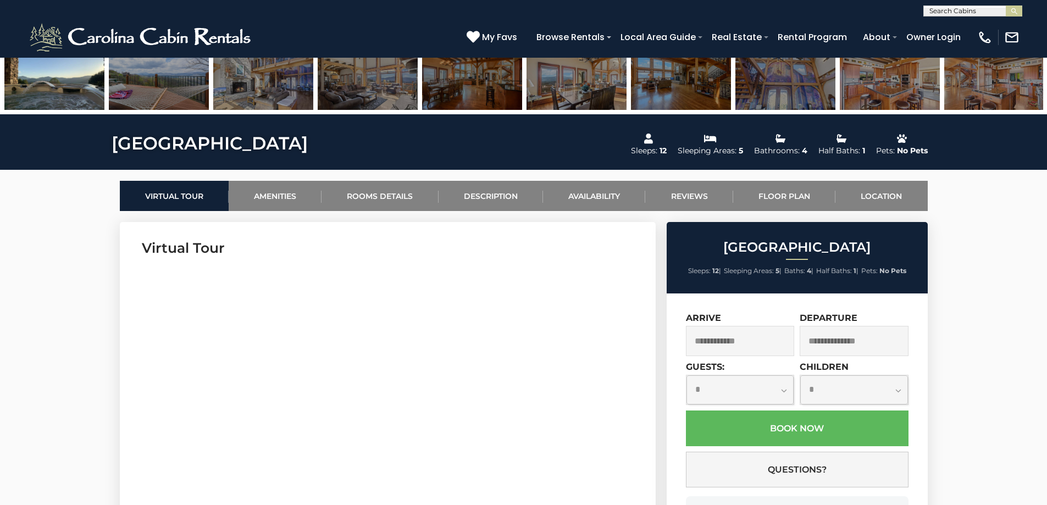
scroll to position [440, 0]
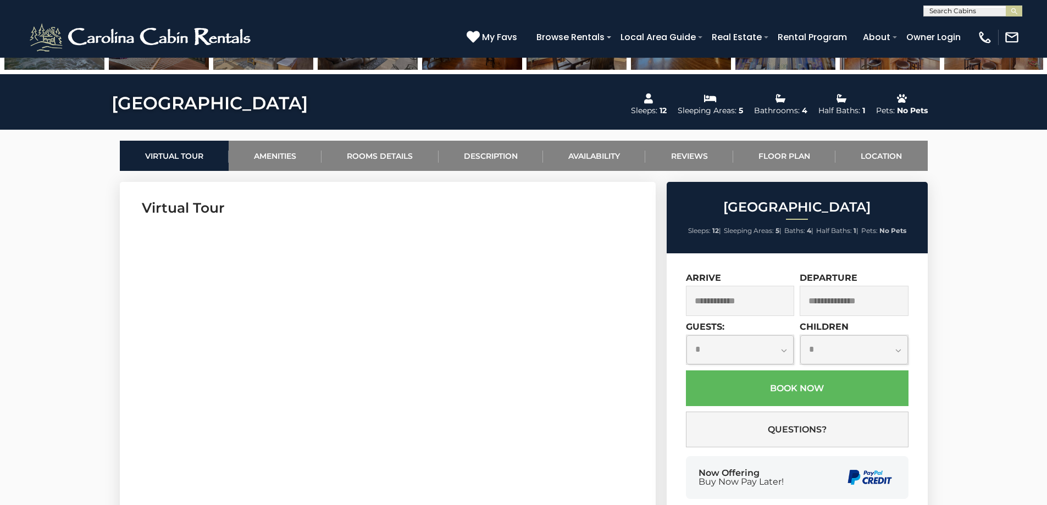
click at [718, 304] on input "text" at bounding box center [740, 301] width 109 height 30
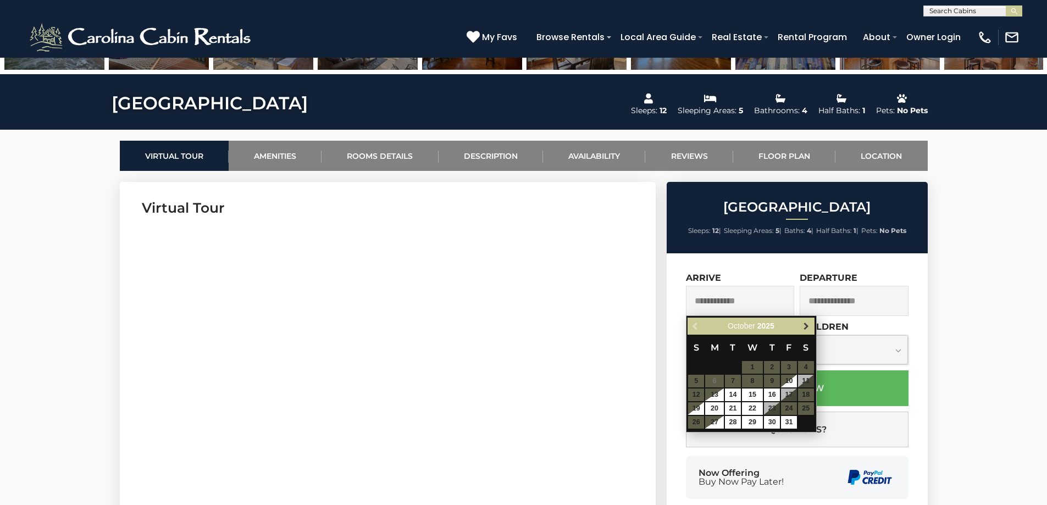
click at [805, 324] on span "Next" at bounding box center [806, 326] width 9 height 9
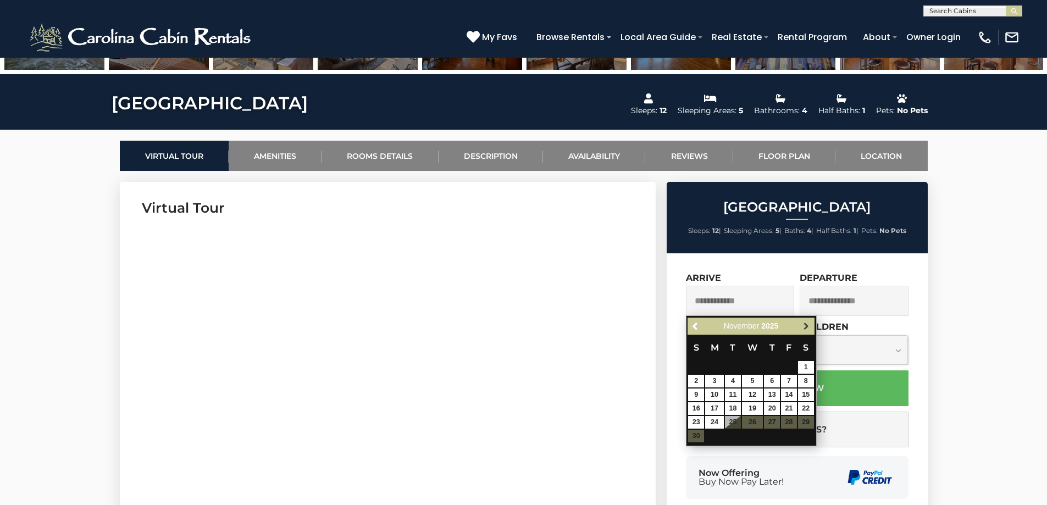
click at [805, 329] on span "Next" at bounding box center [806, 326] width 9 height 9
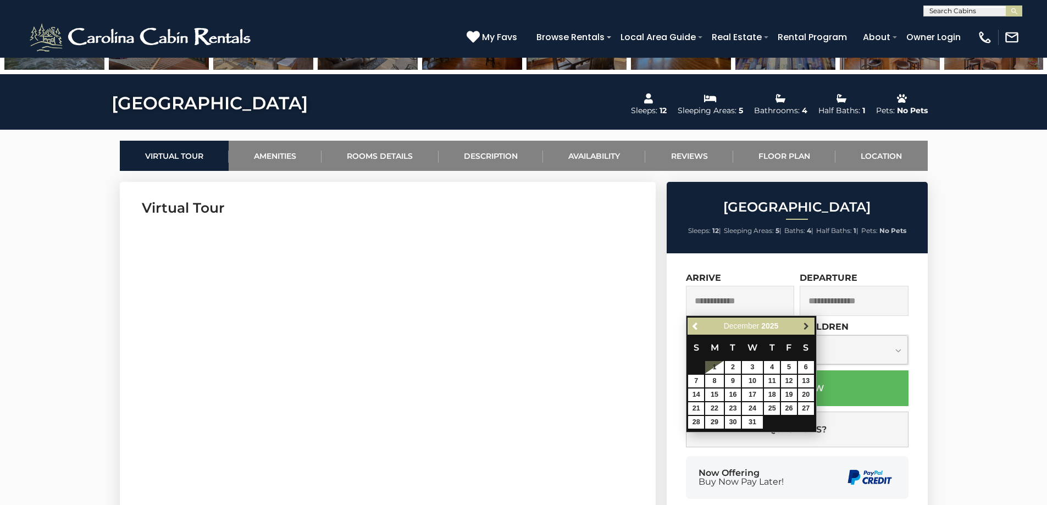
click at [808, 329] on span "Next" at bounding box center [806, 326] width 9 height 9
click at [805, 328] on span "Next" at bounding box center [806, 326] width 9 height 9
click at [805, 327] on span "Next" at bounding box center [806, 326] width 9 height 9
click at [802, 321] on link "Next" at bounding box center [807, 326] width 14 height 14
click at [807, 325] on span "Next" at bounding box center [806, 326] width 9 height 9
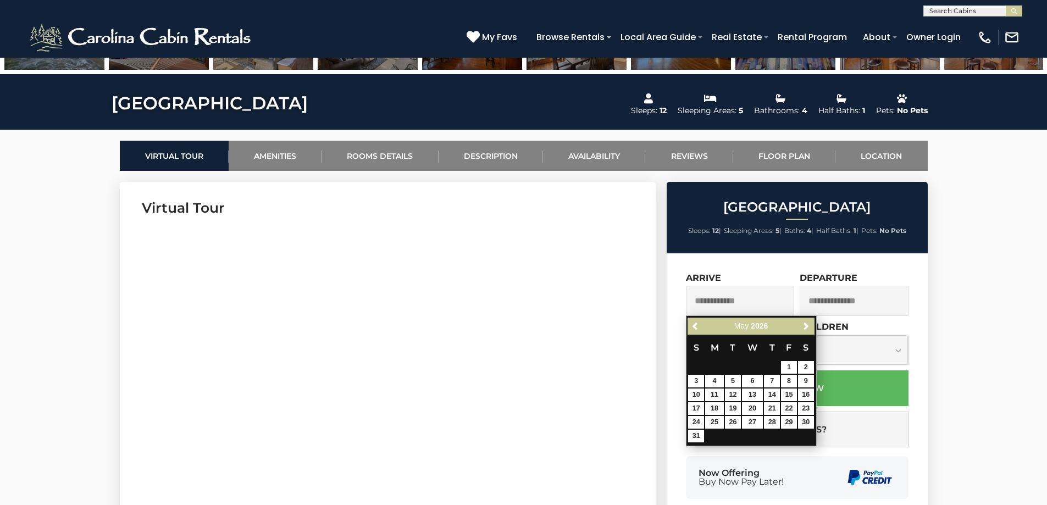
click at [813, 329] on div "Previous Next [DATE]" at bounding box center [751, 326] width 126 height 17
click at [807, 328] on span "Next" at bounding box center [806, 326] width 9 height 9
